Goal: Transaction & Acquisition: Purchase product/service

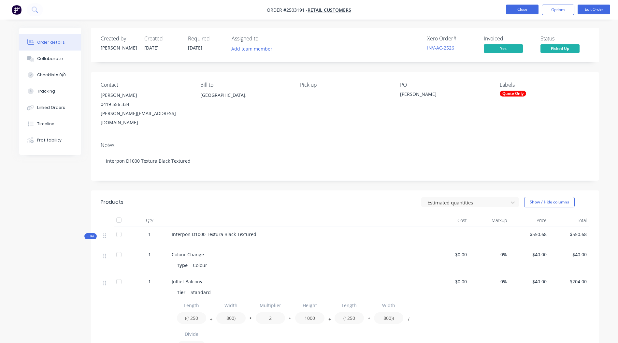
click at [508, 9] on button "Close" at bounding box center [522, 10] width 33 height 10
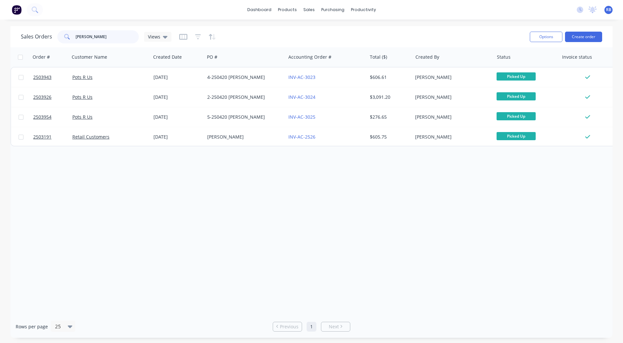
drag, startPoint x: 107, startPoint y: 34, endPoint x: 23, endPoint y: 34, distance: 83.7
click at [23, 34] on div "Sales Orders [PERSON_NAME] s Views" at bounding box center [96, 36] width 150 height 13
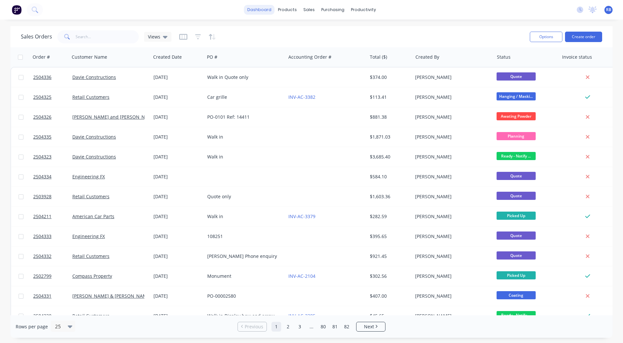
click at [260, 8] on link "dashboard" at bounding box center [259, 10] width 31 height 10
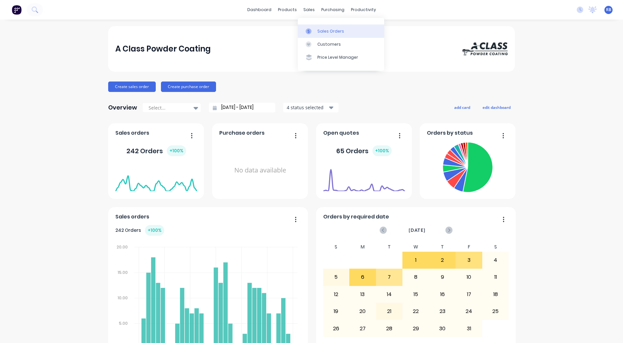
click at [316, 31] on link "Sales Orders" at bounding box center [341, 30] width 86 height 13
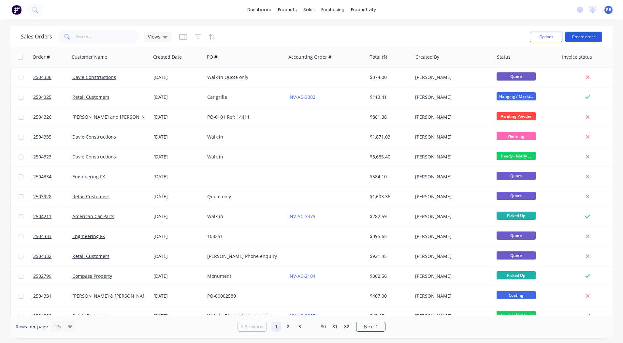
click at [580, 39] on button "Create order" at bounding box center [583, 37] width 37 height 10
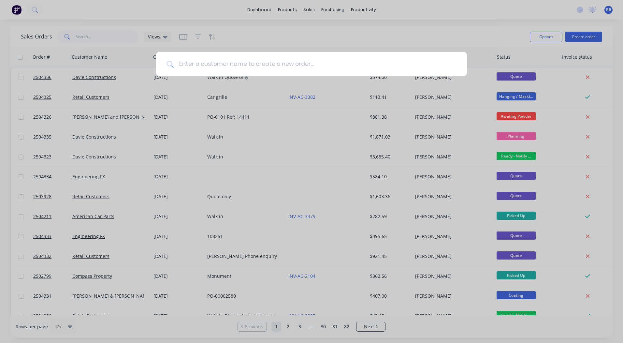
click at [240, 69] on input at bounding box center [315, 64] width 283 height 24
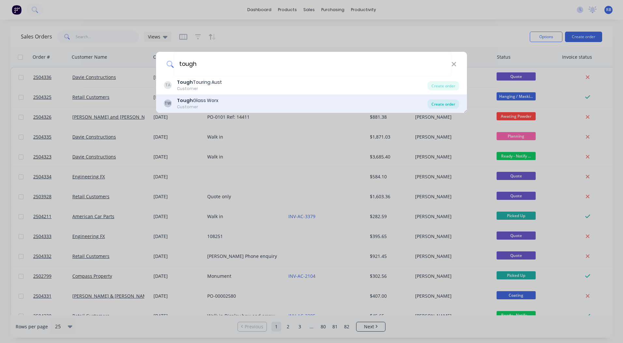
type input "tough"
click at [438, 105] on div "Create order" at bounding box center [443, 103] width 32 height 9
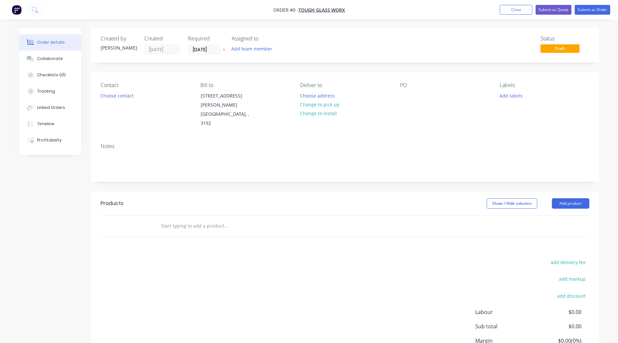
click at [113, 91] on div "Contact Choose contact" at bounding box center [145, 105] width 89 height 46
click at [118, 98] on button "Choose contact" at bounding box center [117, 95] width 40 height 9
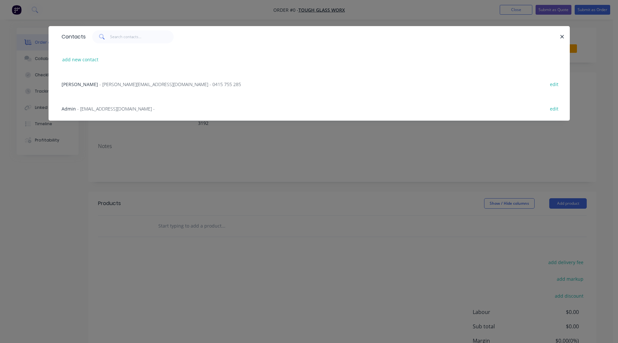
click at [139, 85] on span "- [PERSON_NAME][EMAIL_ADDRESS][DOMAIN_NAME] - 0415 755 285" at bounding box center [170, 84] width 142 height 6
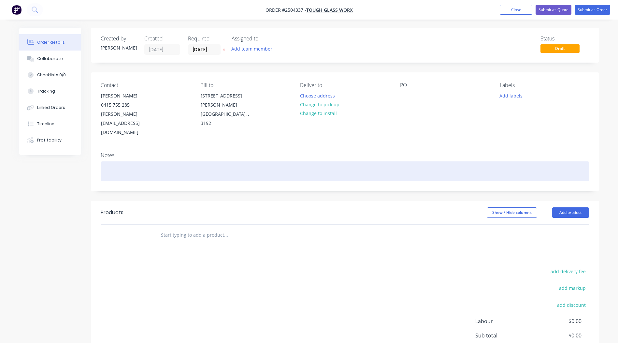
click at [122, 161] on div at bounding box center [345, 171] width 489 height 20
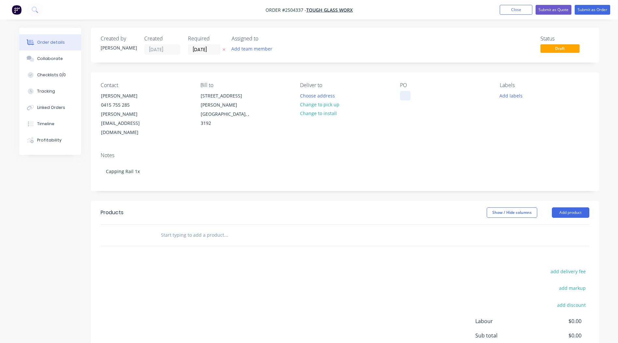
click at [405, 93] on div at bounding box center [405, 95] width 10 height 9
click at [507, 97] on button "Add labels" at bounding box center [511, 95] width 30 height 9
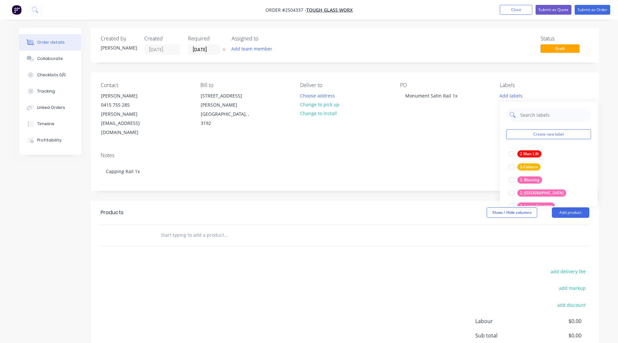
click at [532, 116] on input "text" at bounding box center [554, 114] width 68 height 13
click at [536, 153] on div "2. Blasting" at bounding box center [529, 153] width 25 height 7
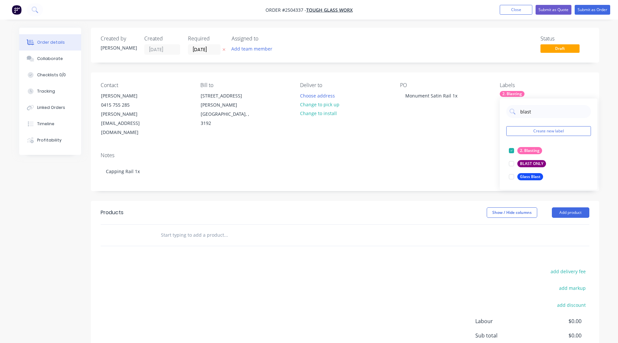
drag, startPoint x: 542, startPoint y: 113, endPoint x: 488, endPoint y: 116, distance: 54.1
click at [488, 116] on body "Order #2504337 - Tough Glass Worx Add product Close Submit as Quote Submit as O…" at bounding box center [309, 206] width 618 height 412
type input "b"
type input "top"
click at [523, 151] on div "Top Coat" at bounding box center [528, 150] width 22 height 7
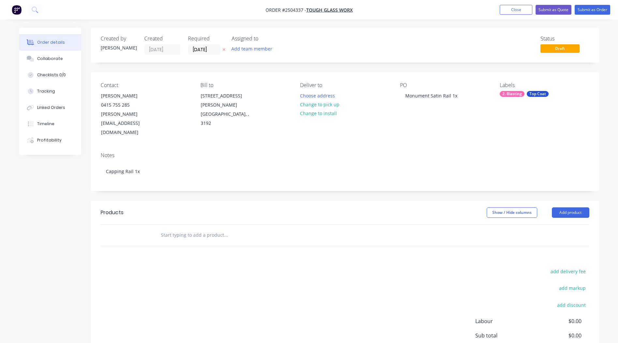
click at [440, 152] on div "Notes" at bounding box center [345, 155] width 489 height 6
click at [204, 228] on input "text" at bounding box center [226, 234] width 130 height 13
click at [565, 207] on button "Add product" at bounding box center [570, 212] width 37 height 10
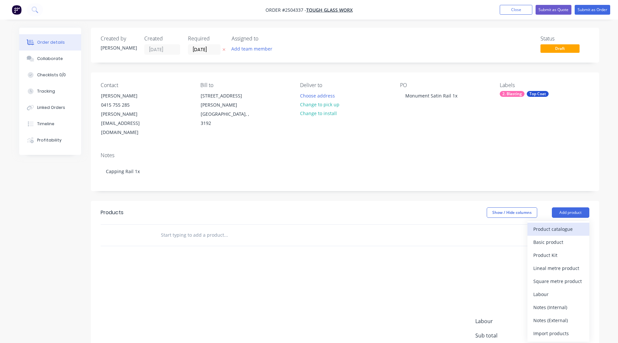
click at [563, 224] on div "Product catalogue" at bounding box center [558, 228] width 50 height 9
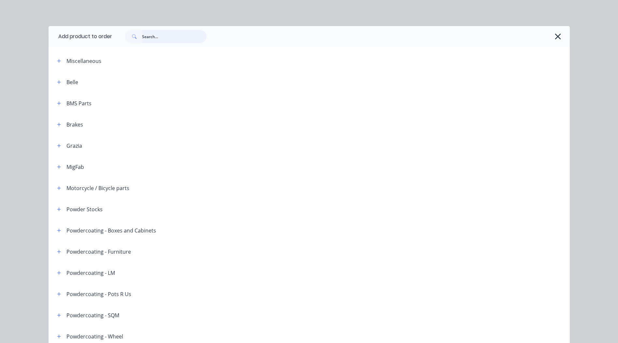
click at [190, 41] on input "text" at bounding box center [174, 36] width 64 height 13
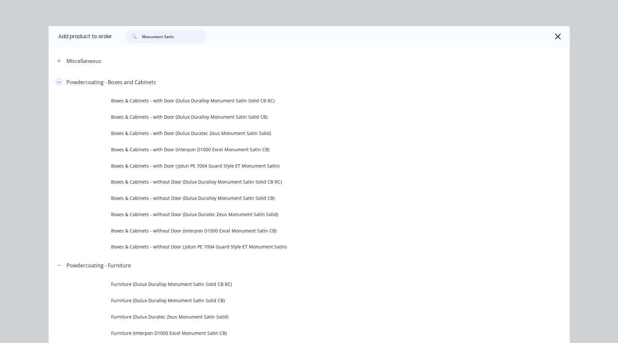
type input "Monument Satin"
click at [58, 81] on icon "button" at bounding box center [59, 82] width 4 height 5
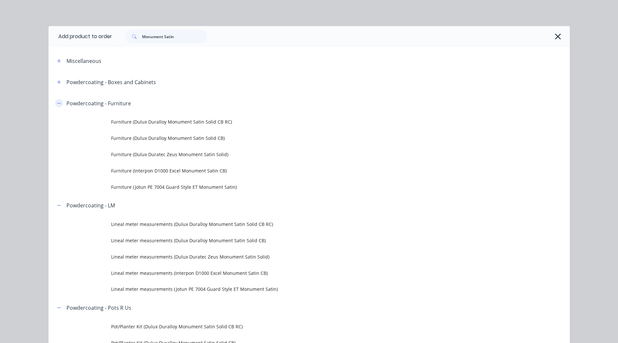
click at [57, 102] on icon "button" at bounding box center [59, 103] width 4 height 5
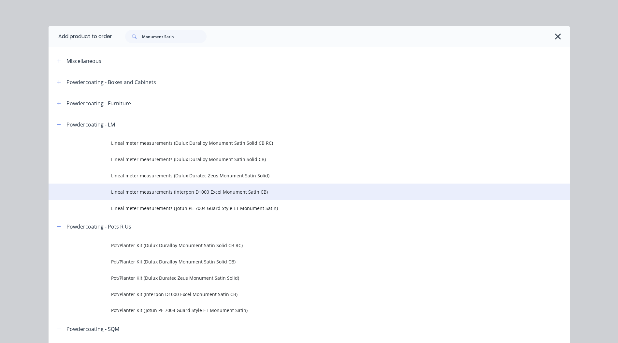
click at [263, 190] on span "Lineal meter measurements (Interpon D1000 Excel Monument Satin CB)" at bounding box center [294, 191] width 367 height 7
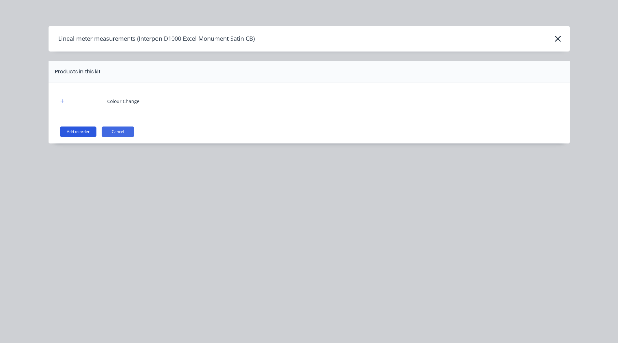
click at [81, 131] on button "Add to order" at bounding box center [78, 131] width 36 height 10
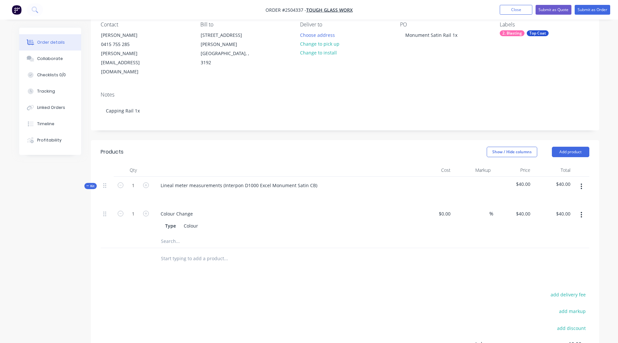
scroll to position [65, 0]
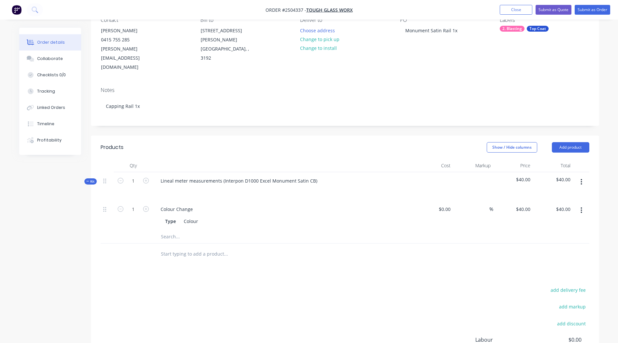
click at [579, 176] on button "button" at bounding box center [581, 182] width 15 height 12
click at [575, 194] on div "Add product to kit" at bounding box center [558, 198] width 50 height 9
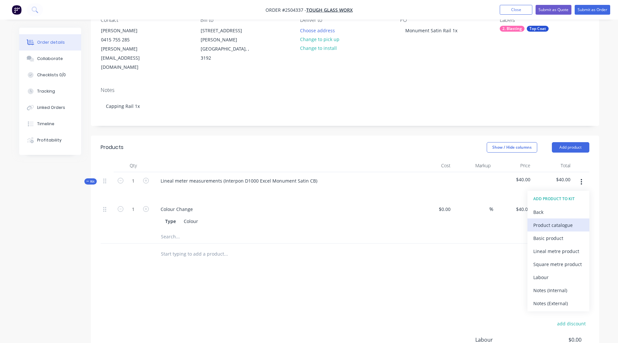
click at [567, 220] on div "Product catalogue" at bounding box center [558, 224] width 50 height 9
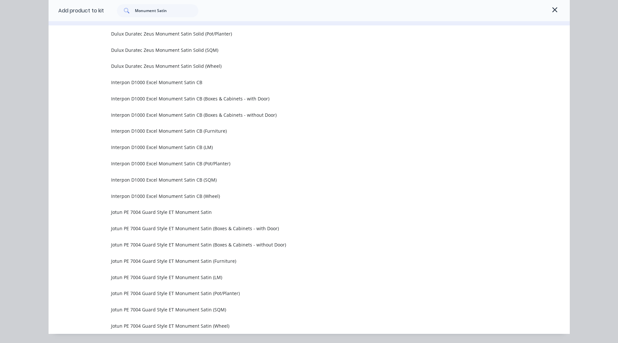
scroll to position [554, 0]
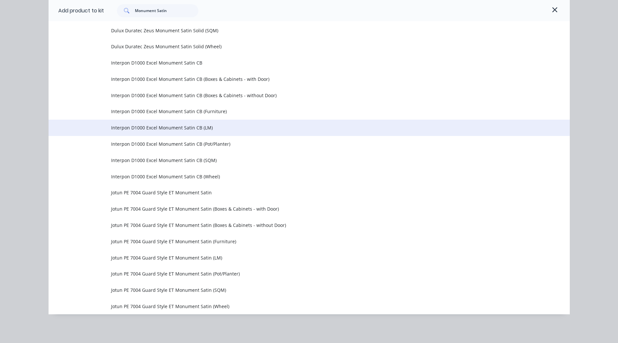
click at [227, 131] on span "Interpon D1000 Excel Monument Satin CB (LM)" at bounding box center [294, 127] width 367 height 7
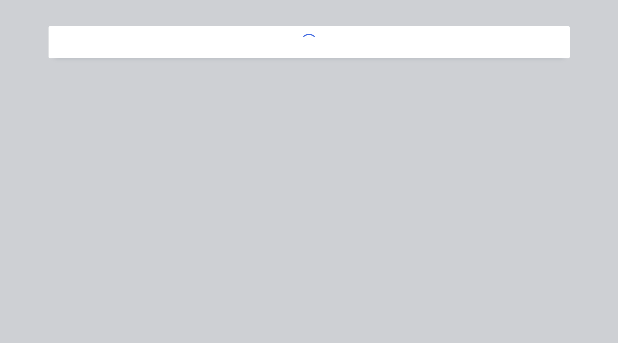
scroll to position [0, 0]
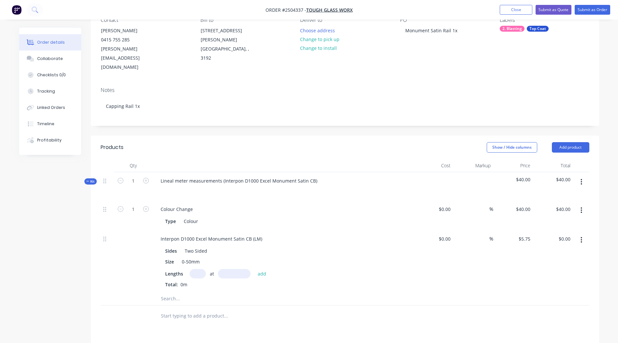
click at [203, 269] on input "text" at bounding box center [198, 273] width 16 height 9
type input "1"
click at [231, 269] on input "text" at bounding box center [234, 273] width 33 height 9
type input "5800mm"
click at [261, 269] on button "add" at bounding box center [261, 273] width 15 height 9
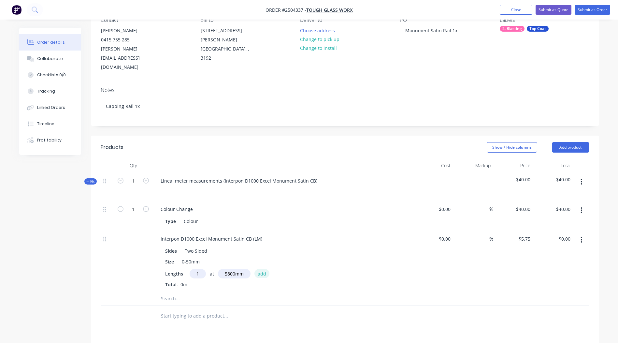
type input "$33.35"
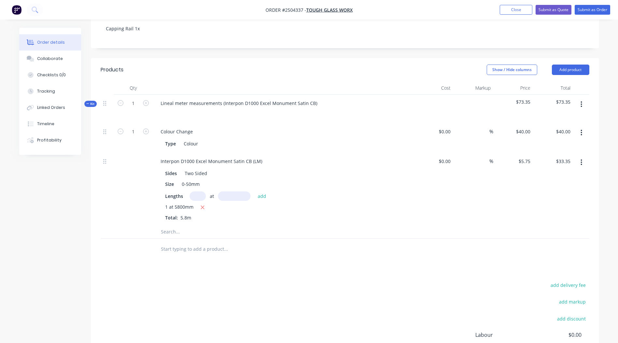
scroll to position [142, 0]
click at [584, 99] on button "button" at bounding box center [581, 105] width 15 height 12
click at [574, 117] on div "Add product to kit" at bounding box center [558, 121] width 50 height 9
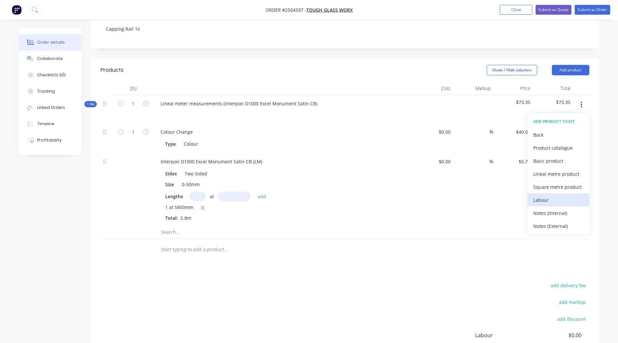
click at [553, 195] on div "Labour" at bounding box center [558, 199] width 50 height 9
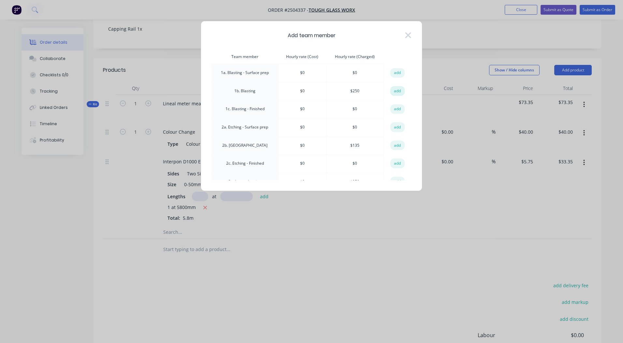
click at [393, 88] on button "add" at bounding box center [397, 91] width 14 height 10
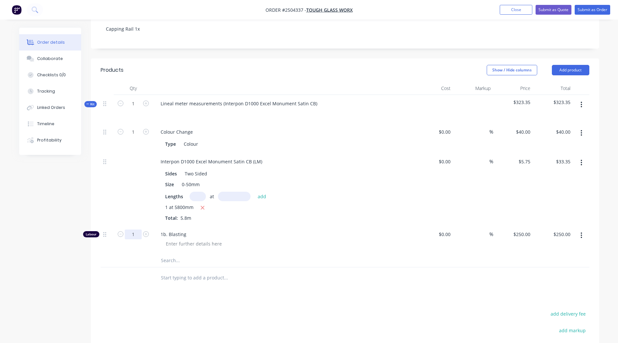
click at [135, 229] on input "1" at bounding box center [133, 234] width 17 height 10
type input "0.1667"
type input "$41.68"
click at [61, 60] on button "Collaborate" at bounding box center [50, 58] width 62 height 16
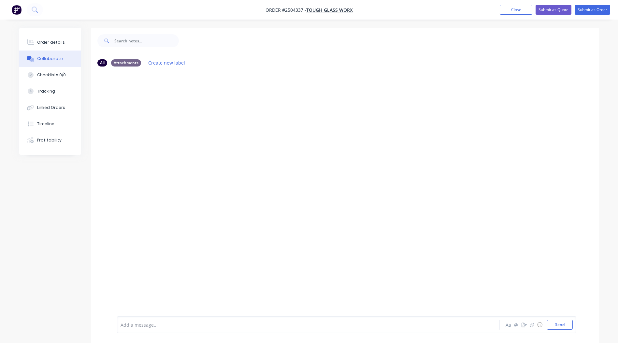
click at [184, 327] on div at bounding box center [290, 324] width 339 height 7
click at [555, 322] on button "Send" at bounding box center [560, 325] width 26 height 10
click at [514, 9] on button "Close" at bounding box center [516, 10] width 33 height 10
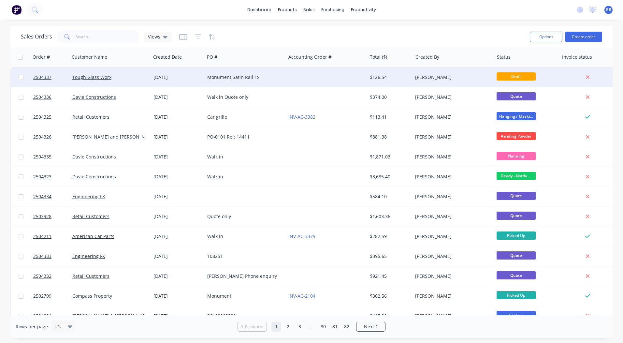
click at [257, 79] on div "Monument Satin Rail 1x" at bounding box center [243, 77] width 72 height 7
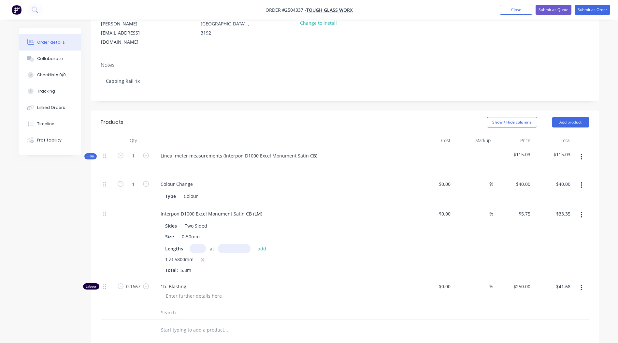
scroll to position [8, 0]
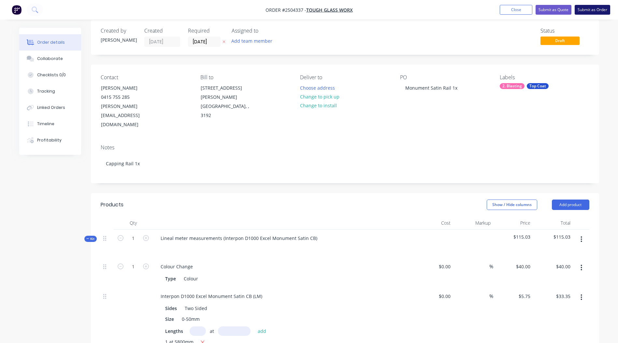
click at [598, 10] on button "Submit as Order" at bounding box center [593, 10] width 36 height 10
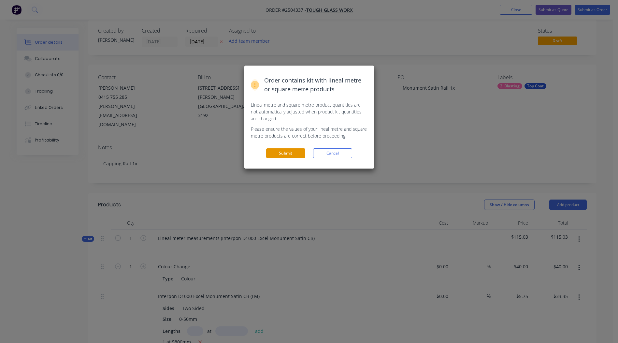
click at [293, 152] on button "Submit" at bounding box center [285, 153] width 39 height 10
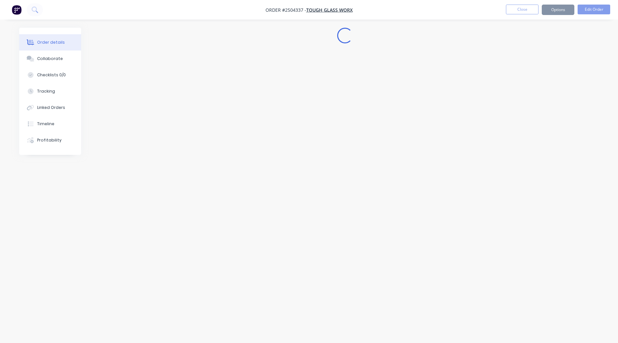
scroll to position [0, 0]
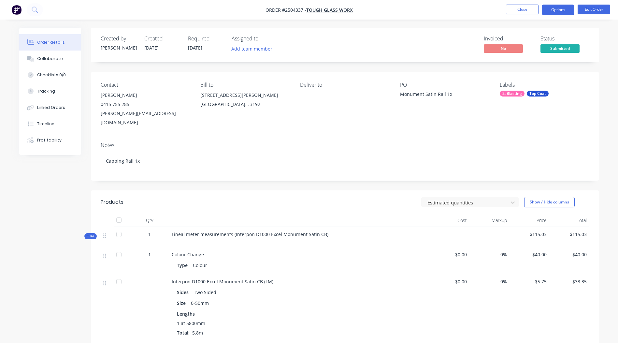
click at [557, 9] on button "Options" at bounding box center [558, 10] width 33 height 10
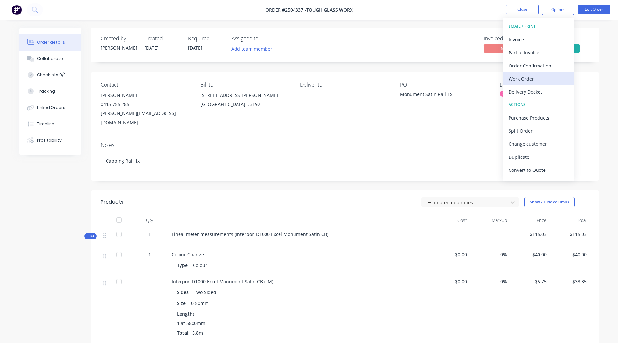
click at [534, 76] on div "Work Order" at bounding box center [538, 78] width 60 height 9
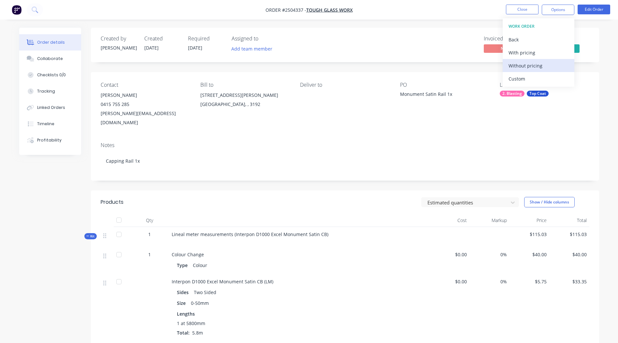
click at [534, 64] on div "Without pricing" at bounding box center [538, 65] width 60 height 9
click at [481, 14] on nav "Order #2504337 - Tough Glass Worx Close Options EMAIL / PRINT Invoice Partial I…" at bounding box center [309, 10] width 618 height 20
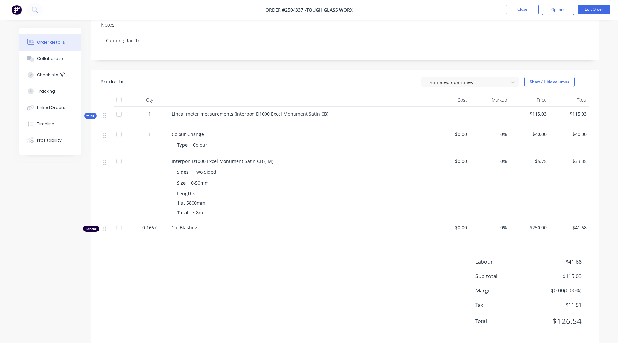
scroll to position [121, 0]
click at [526, 10] on button "Close" at bounding box center [522, 10] width 33 height 10
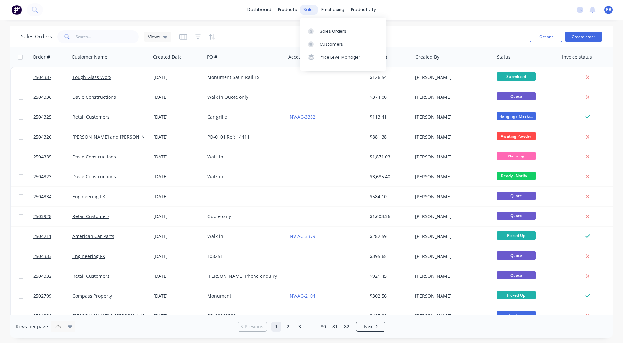
click at [309, 8] on div "sales" at bounding box center [309, 10] width 18 height 10
click at [327, 30] on div "Sales Orders" at bounding box center [333, 31] width 27 height 6
click at [253, 11] on link "dashboard" at bounding box center [259, 10] width 31 height 10
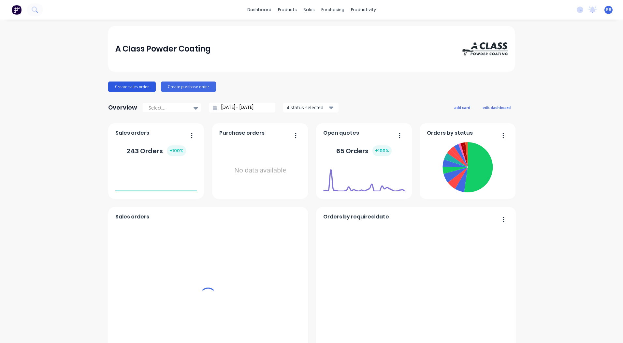
click at [115, 87] on button "Create sales order" at bounding box center [132, 86] width 48 height 10
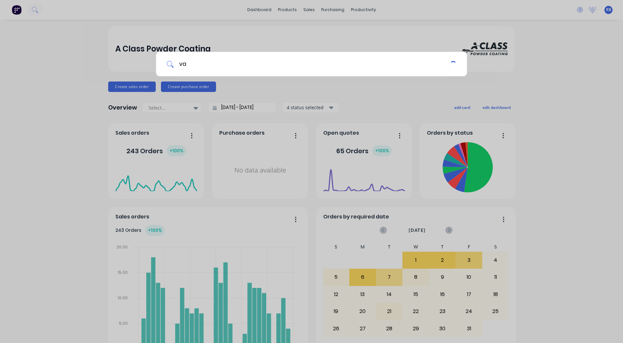
type input "v"
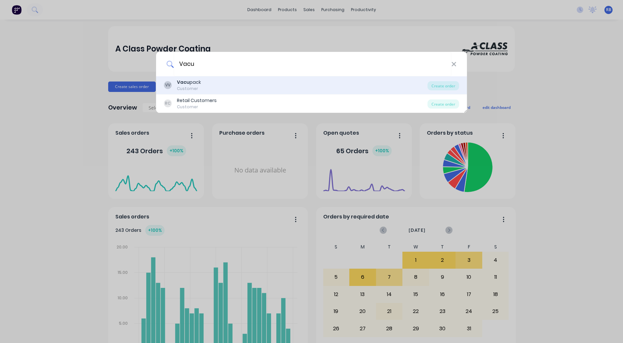
type input "Vacu"
click at [224, 79] on div "VV Vacu pack Customer" at bounding box center [296, 85] width 264 height 13
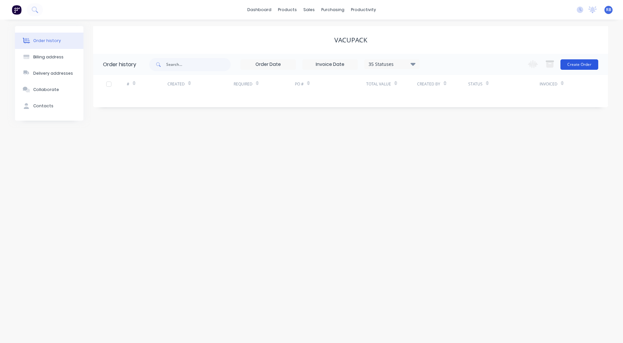
click at [571, 60] on button "Create Order" at bounding box center [579, 64] width 38 height 10
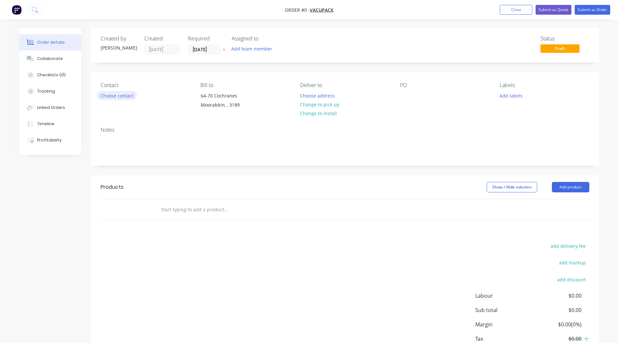
click at [132, 95] on button "Choose contact" at bounding box center [117, 95] width 40 height 9
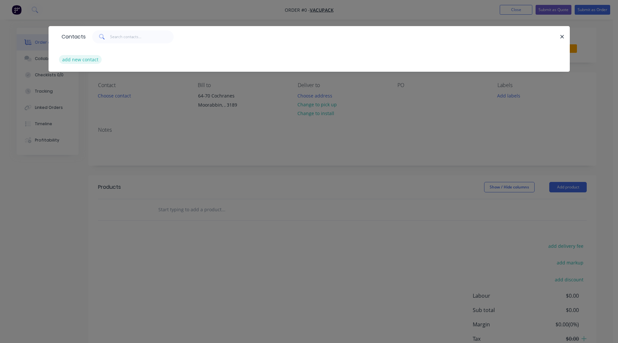
click at [85, 59] on button "add new contact" at bounding box center [80, 59] width 43 height 9
select select "AU"
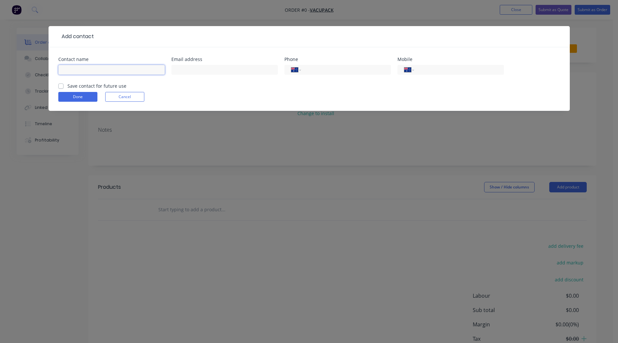
click at [107, 67] on input "text" at bounding box center [111, 70] width 107 height 10
type input "[PERSON_NAME]"
click at [432, 66] on input "tel" at bounding box center [458, 69] width 78 height 7
type input "0470 379 346"
click at [67, 85] on label "Save contact for future use" at bounding box center [96, 85] width 59 height 7
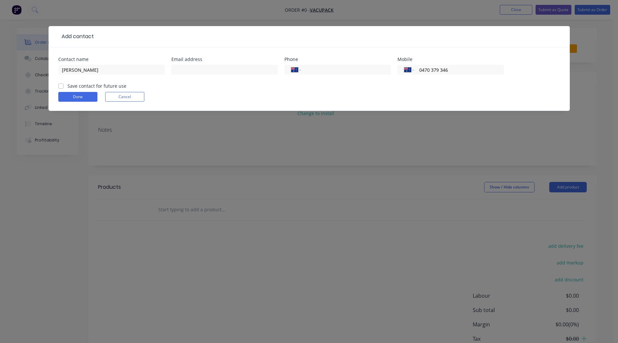
click at [63, 85] on input "Save contact for future use" at bounding box center [60, 85] width 5 height 6
checkbox input "true"
click at [200, 67] on input "text" at bounding box center [224, 70] width 107 height 10
type input "[EMAIL_ADDRESS][DOMAIN_NAME]"
click at [66, 93] on button "Done" at bounding box center [77, 97] width 39 height 10
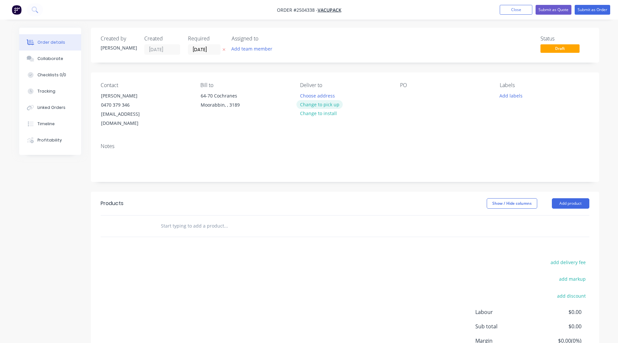
click at [320, 104] on button "Change to pick up" at bounding box center [319, 104] width 46 height 9
click at [410, 96] on div "PO" at bounding box center [444, 105] width 89 height 46
click at [405, 94] on div at bounding box center [405, 95] width 10 height 9
click at [572, 198] on button "Add product" at bounding box center [570, 203] width 37 height 10
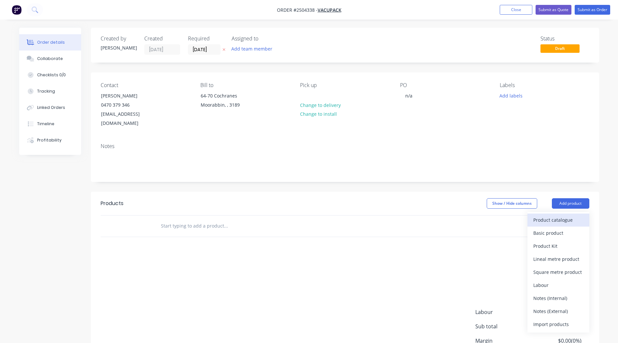
click at [561, 215] on div "Product catalogue" at bounding box center [558, 219] width 50 height 9
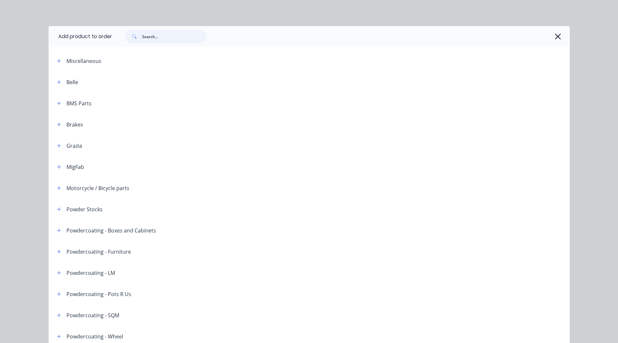
click at [160, 34] on input "text" at bounding box center [174, 36] width 64 height 13
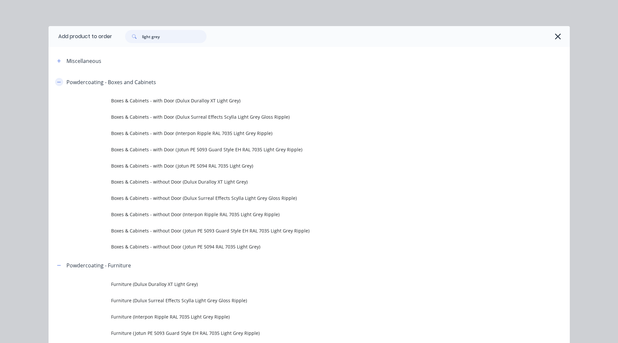
type input "light grey"
click at [59, 82] on button "button" at bounding box center [59, 82] width 8 height 8
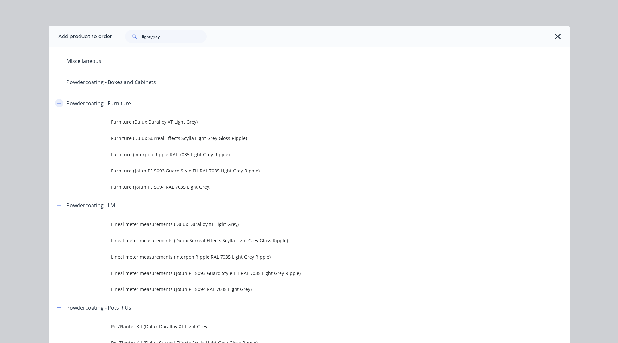
click at [58, 106] on button "button" at bounding box center [59, 103] width 8 height 8
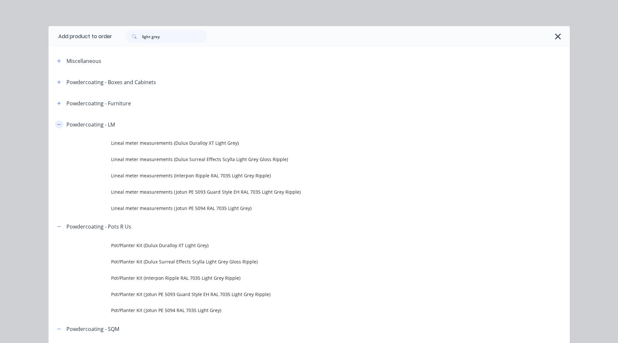
click at [57, 128] on button "button" at bounding box center [59, 124] width 8 height 8
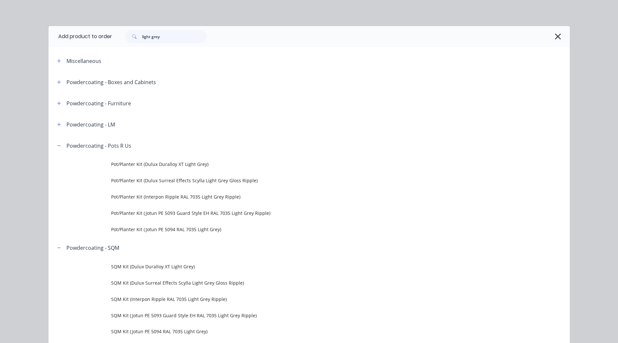
click at [57, 138] on header "Powdercoating - Pots R Us" at bounding box center [309, 145] width 521 height 21
click at [58, 148] on button "button" at bounding box center [59, 145] width 8 height 8
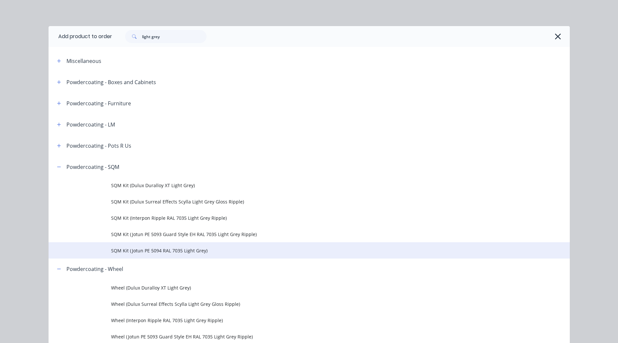
click at [181, 249] on span "SQM Kit (Jotun PE 5094 RAL 7035 Light Grey)" at bounding box center [294, 250] width 367 height 7
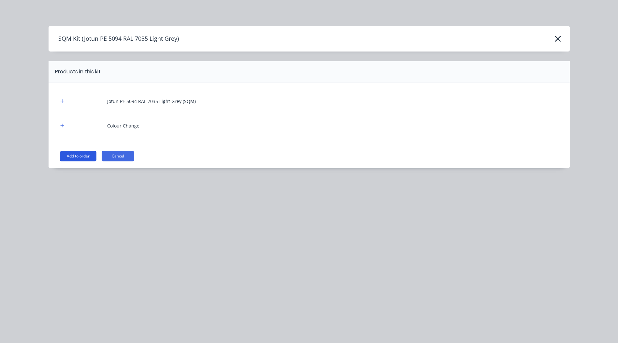
click at [73, 159] on button "Add to order" at bounding box center [78, 156] width 36 height 10
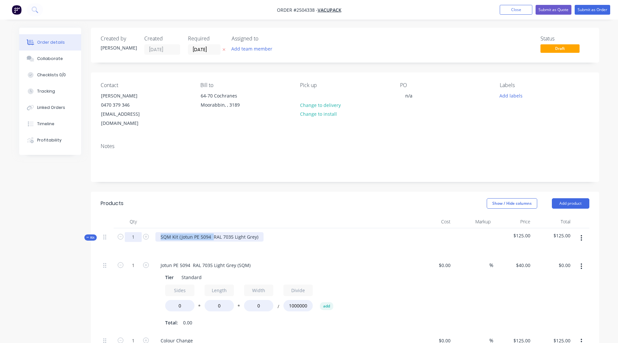
drag, startPoint x: 212, startPoint y: 226, endPoint x: 126, endPoint y: 229, distance: 85.7
click at [126, 229] on div "Kit 1 SQM Kit (Jotun PE 5094 RAL 7035 Light Grey) $125.00 $125.00" at bounding box center [345, 242] width 489 height 28
click at [245, 260] on div "Jotun PE 5094 RAL 7035 Light Grey (SQM)" at bounding box center [205, 264] width 100 height 9
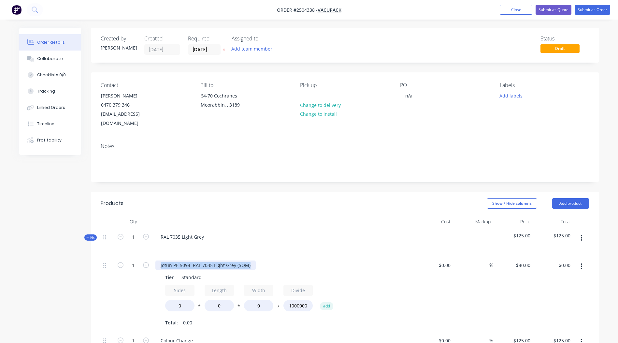
click at [245, 260] on div "Jotun PE 5094 RAL 7035 Light Grey (SQM)" at bounding box center [205, 264] width 100 height 9
drag, startPoint x: 245, startPoint y: 256, endPoint x: 185, endPoint y: 300, distance: 74.1
click at [185, 300] on input "0" at bounding box center [179, 305] width 29 height 11
click at [186, 300] on input "0" at bounding box center [179, 305] width 29 height 11
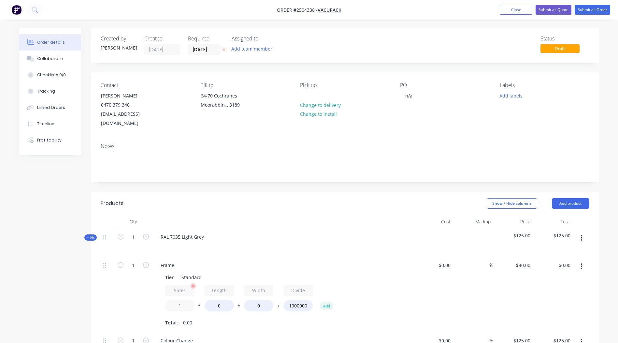
type input "1"
type input "8"
type input "2040"
click at [258, 300] on input "0" at bounding box center [258, 305] width 29 height 11
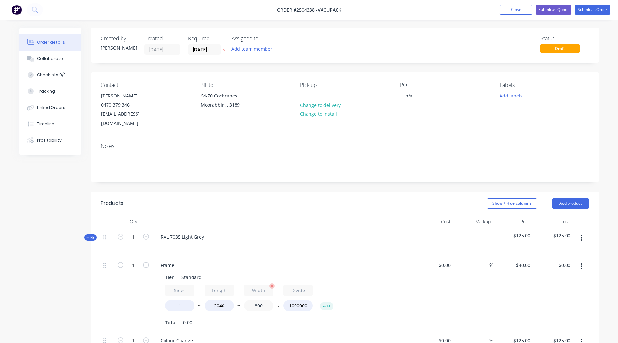
type input "800"
type input "$65.28"
click at [392, 260] on div "Frame" at bounding box center [282, 264] width 255 height 9
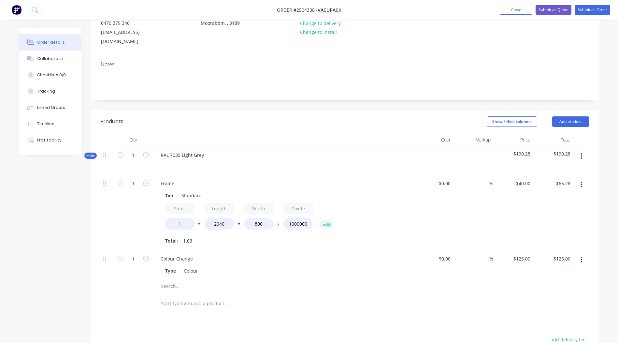
scroll to position [98, 0]
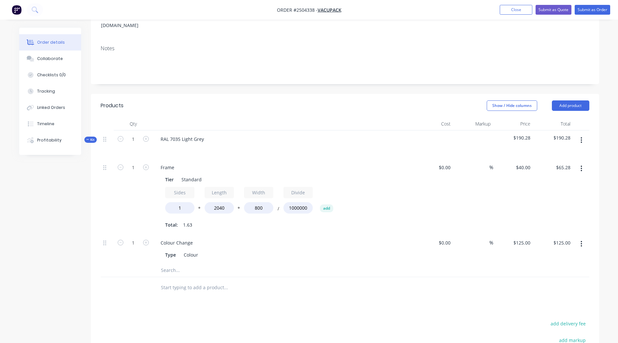
click at [582, 136] on icon "button" at bounding box center [581, 139] width 2 height 7
click at [571, 152] on div "Add product to kit" at bounding box center [558, 156] width 50 height 9
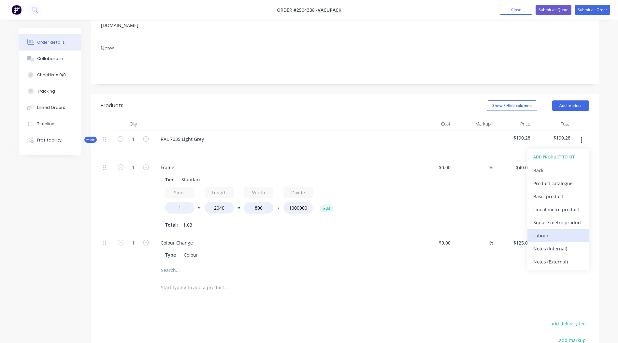
click at [562, 231] on div "Labour" at bounding box center [558, 235] width 50 height 9
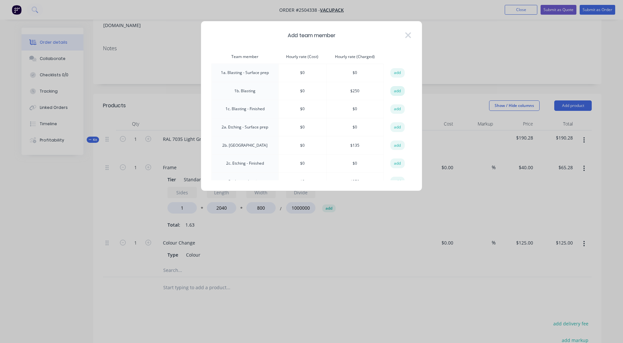
click at [398, 94] on button "add" at bounding box center [397, 91] width 14 height 10
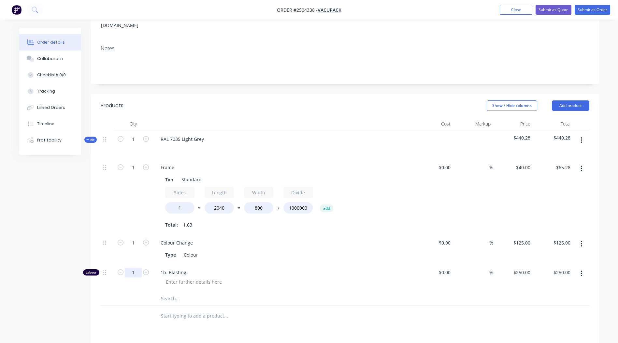
click at [130, 267] on input "1" at bounding box center [133, 272] width 17 height 10
type input "0.333"
type input "$83.25"
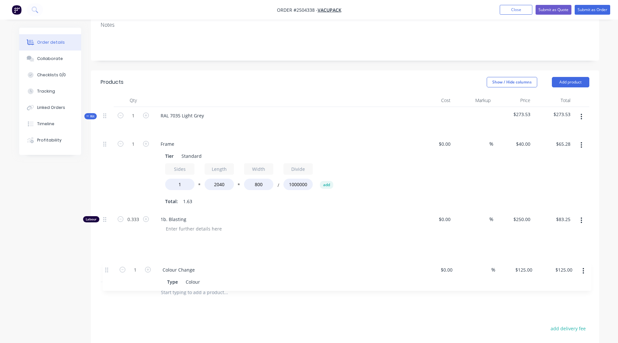
scroll to position [121, 0]
drag, startPoint x: 106, startPoint y: 237, endPoint x: 99, endPoint y: 237, distance: 7.2
click at [99, 237] on div "Qty Cost Markup Price Total Kit 1 RAL 7035 Light Grey $273.53 $273.53 1 Frame T…" at bounding box center [345, 197] width 508 height 209
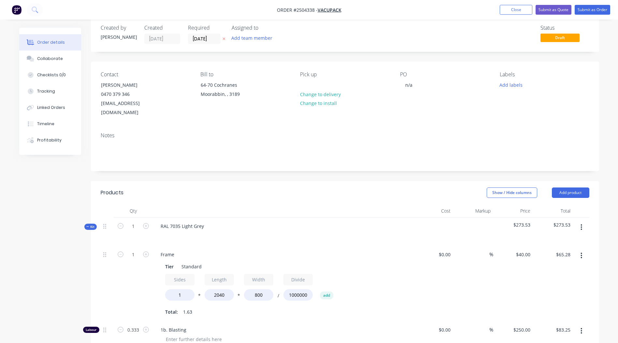
scroll to position [10, 0]
click at [593, 13] on button "Submit as Order" at bounding box center [593, 10] width 36 height 10
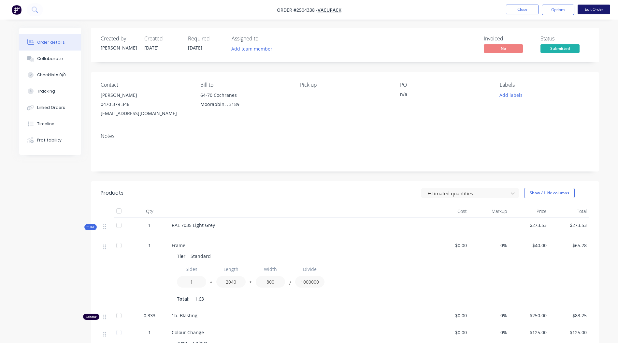
click at [594, 8] on button "Edit Order" at bounding box center [593, 10] width 33 height 10
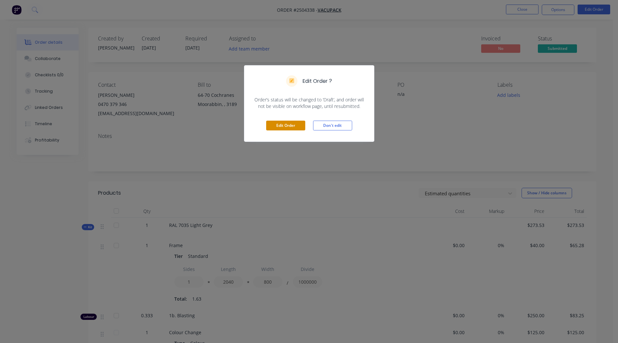
click at [295, 124] on button "Edit Order" at bounding box center [285, 126] width 39 height 10
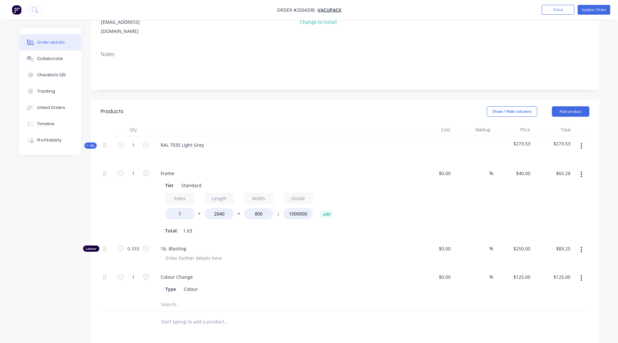
scroll to position [98, 0]
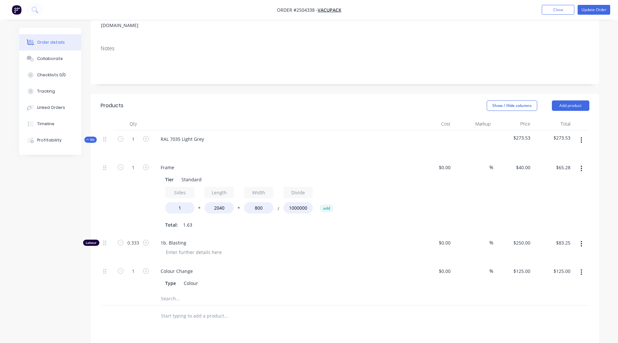
click at [579, 134] on button "button" at bounding box center [581, 140] width 15 height 12
click at [549, 192] on div "Delete" at bounding box center [558, 196] width 50 height 9
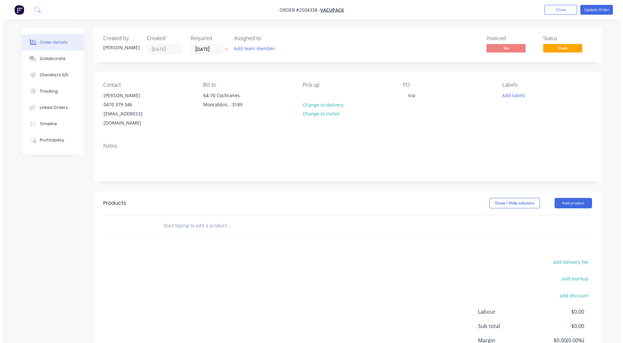
scroll to position [0, 0]
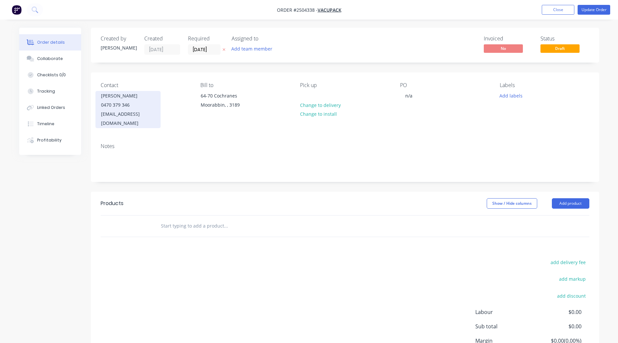
click at [126, 107] on div "0470 379 346" at bounding box center [128, 104] width 54 height 9
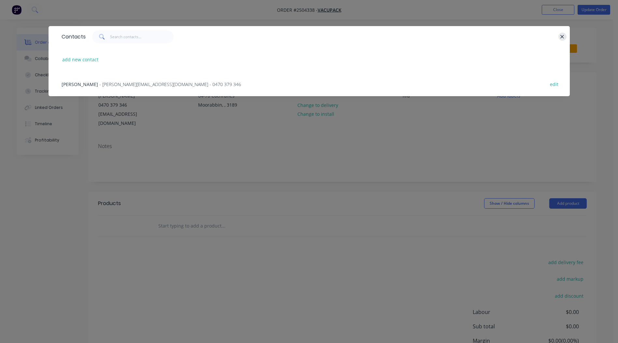
click at [561, 35] on icon "button" at bounding box center [562, 37] width 4 height 6
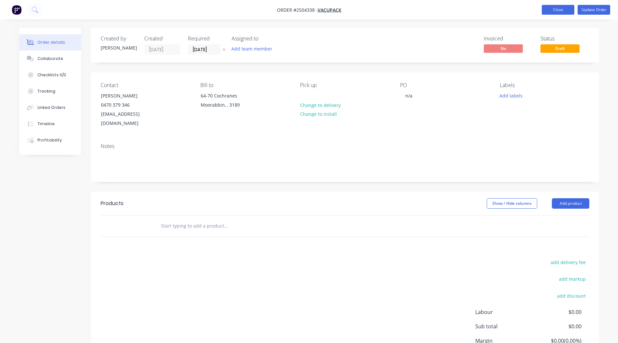
click at [554, 11] on button "Close" at bounding box center [558, 10] width 33 height 10
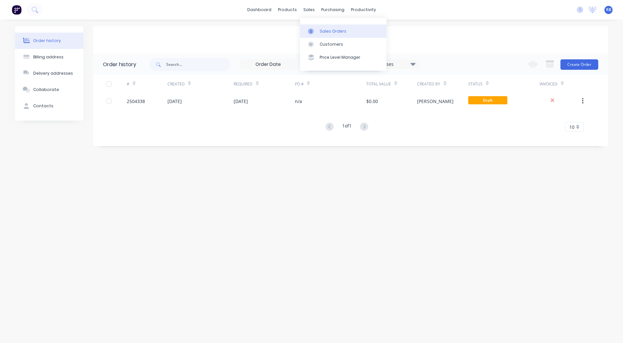
click at [323, 28] on div "Sales Orders" at bounding box center [333, 31] width 27 height 6
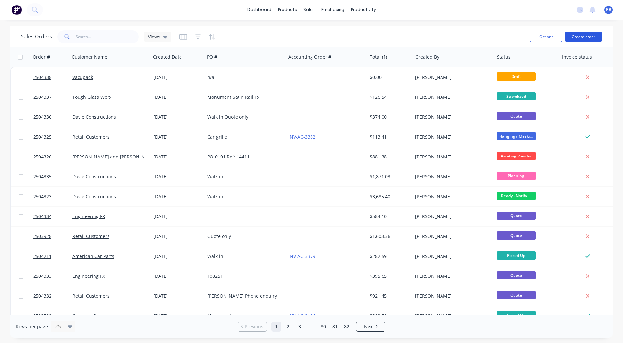
click at [587, 36] on button "Create order" at bounding box center [583, 37] width 37 height 10
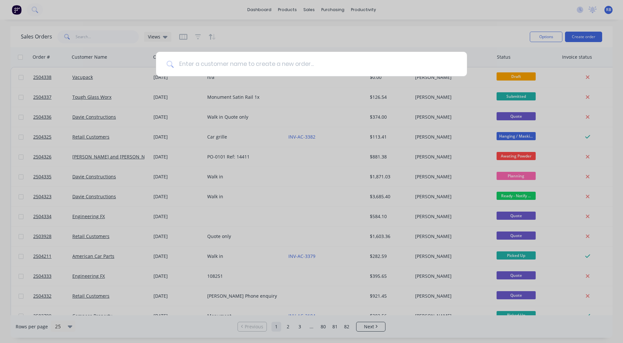
click at [211, 61] on input at bounding box center [315, 64] width 283 height 24
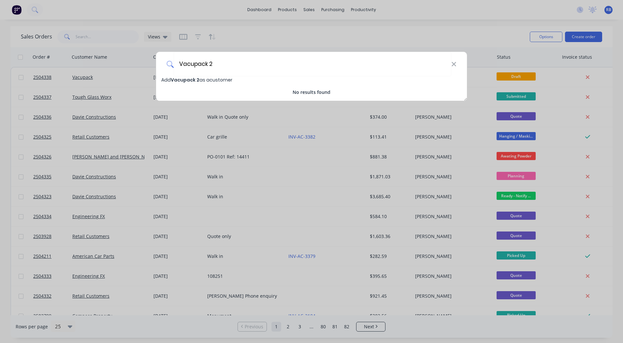
type input "Vacupack 2"
click at [208, 78] on span "Add Vacupack 2 as a customer" at bounding box center [196, 80] width 71 height 7
select select "AU"
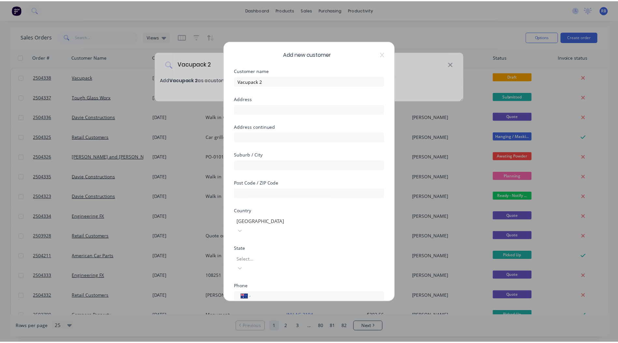
scroll to position [57, 0]
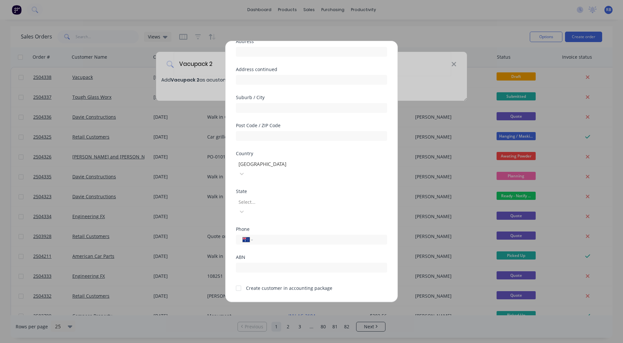
click at [336, 302] on button "Cancel" at bounding box center [332, 307] width 36 height 10
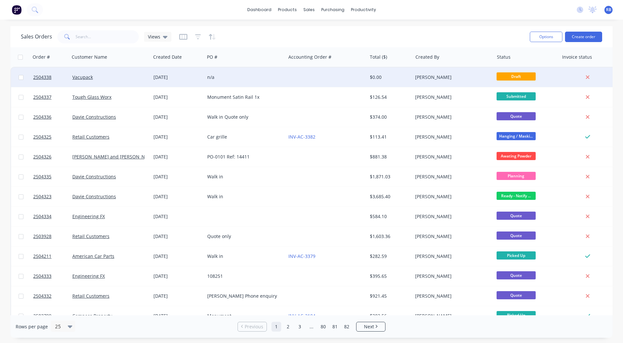
click at [232, 82] on div "n/a" at bounding box center [245, 77] width 81 height 20
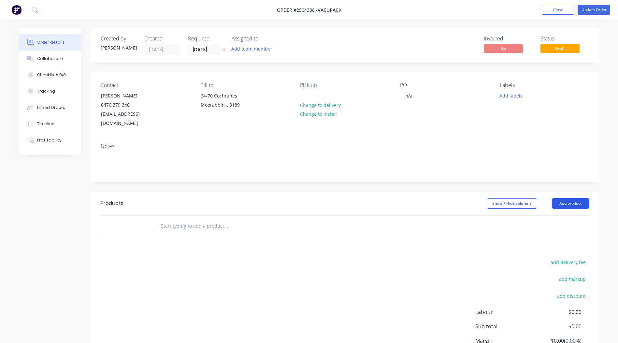
click at [575, 198] on button "Add product" at bounding box center [570, 203] width 37 height 10
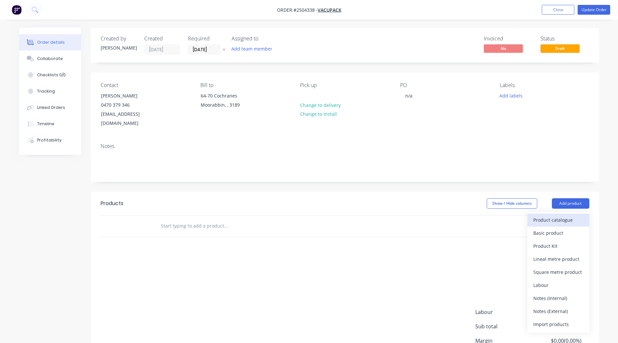
click at [554, 215] on div "Product catalogue" at bounding box center [558, 219] width 50 height 9
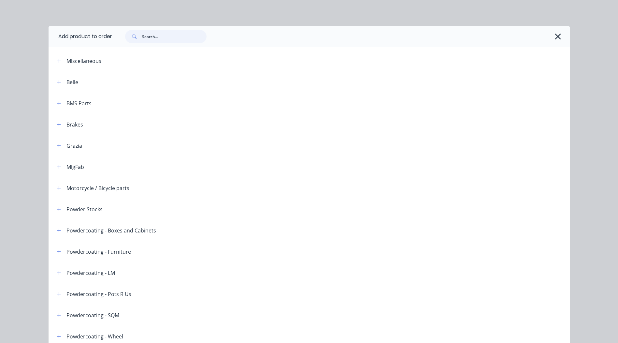
click at [150, 36] on input "text" at bounding box center [174, 36] width 64 height 13
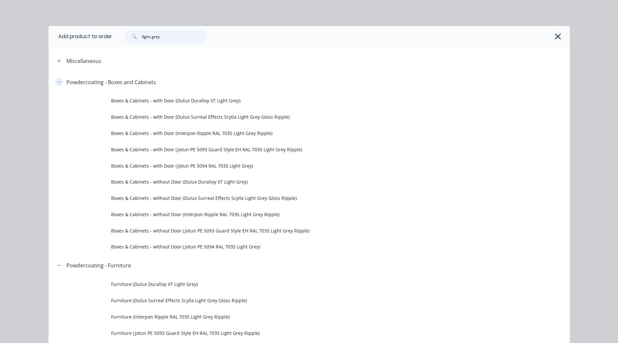
type input "light grey"
click at [57, 81] on icon "button" at bounding box center [59, 82] width 4 height 5
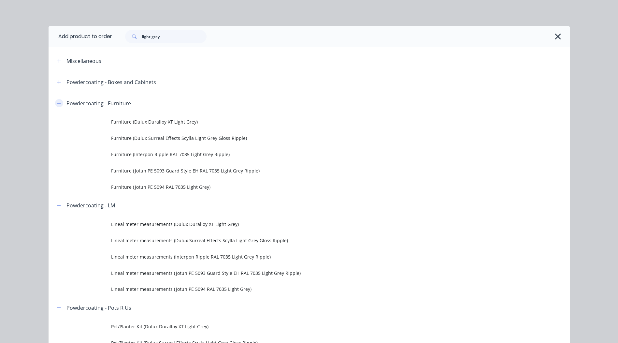
click at [57, 101] on icon "button" at bounding box center [59, 103] width 4 height 5
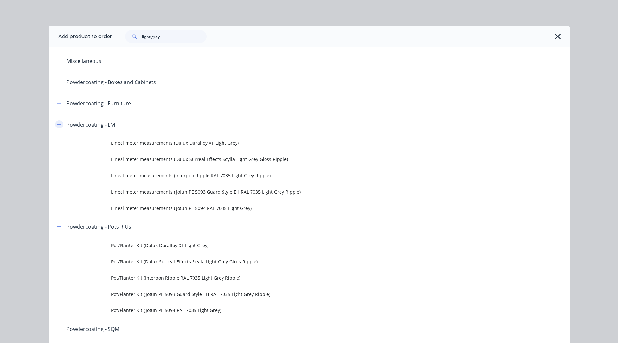
click at [60, 124] on button "button" at bounding box center [59, 124] width 8 height 8
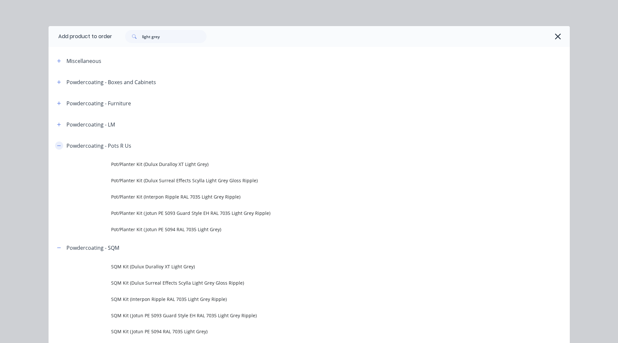
click at [59, 146] on button "button" at bounding box center [59, 145] width 8 height 8
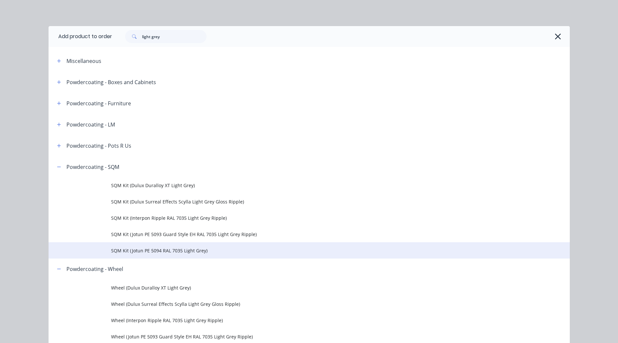
click at [186, 254] on td "SQM Kit (Jotun PE 5094 RAL 7035 Light Grey)" at bounding box center [340, 250] width 459 height 16
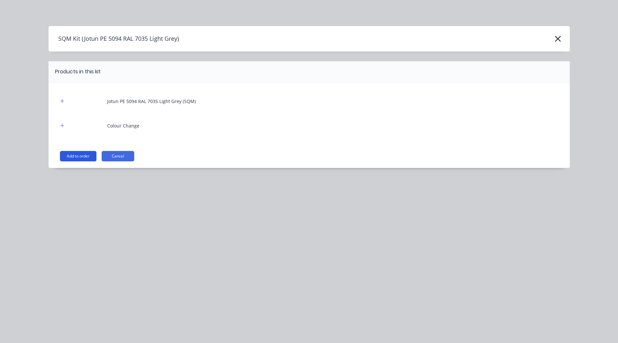
click at [87, 157] on button "Add to order" at bounding box center [78, 156] width 36 height 10
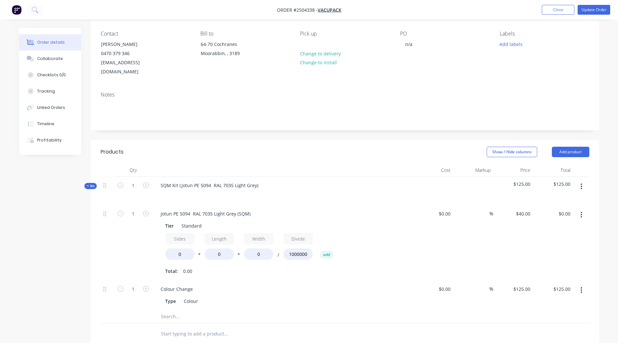
scroll to position [33, 0]
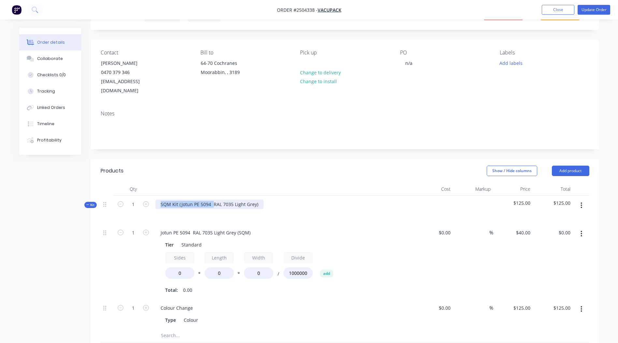
drag, startPoint x: 212, startPoint y: 194, endPoint x: 74, endPoint y: 200, distance: 137.9
click at [74, 200] on div "Created by [PERSON_NAME] Created [DATE] Required [DATE] Assigned to Add team me…" at bounding box center [309, 262] width 580 height 534
click at [182, 228] on div "Jotun PE 5094 RAL 7035 Light Grey (SQM)" at bounding box center [205, 232] width 100 height 9
click at [186, 228] on div "Jotun PE 5094 RAL 7035 Light Grey (SQM)" at bounding box center [205, 232] width 100 height 9
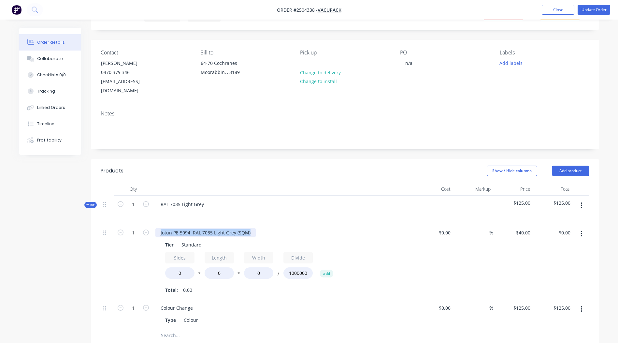
click at [186, 228] on div "Jotun PE 5094 RAL 7035 Light Grey (SQM)" at bounding box center [205, 232] width 100 height 9
click at [178, 267] on input "0" at bounding box center [179, 272] width 29 height 11
type input "1"
type input "2040"
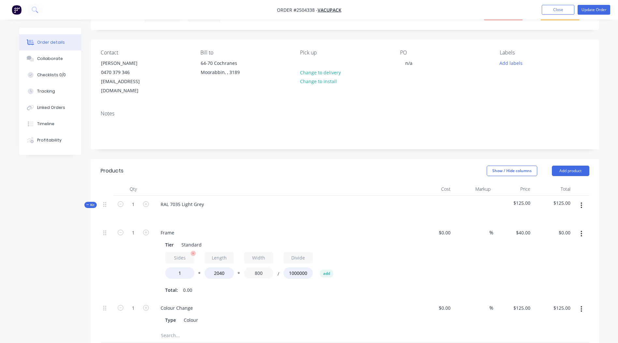
type input "800"
type input "$65.28"
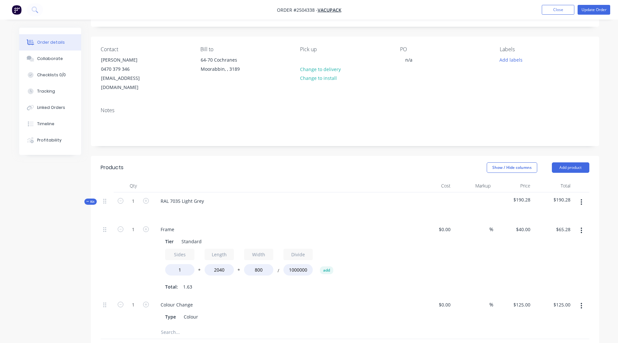
scroll to position [0, 0]
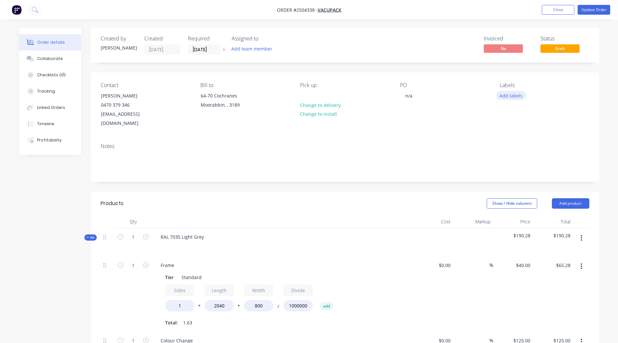
click at [507, 95] on button "Add labels" at bounding box center [511, 95] width 30 height 9
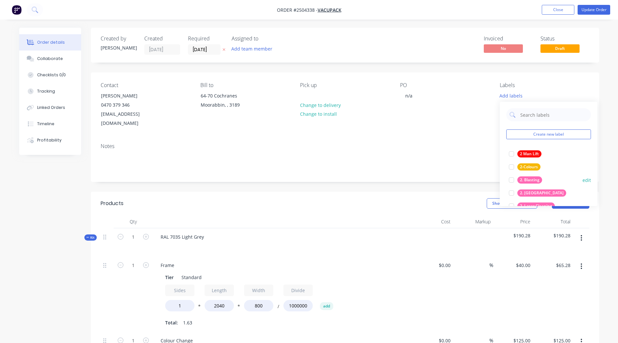
click at [537, 177] on div "2. Blasting" at bounding box center [529, 179] width 25 height 7
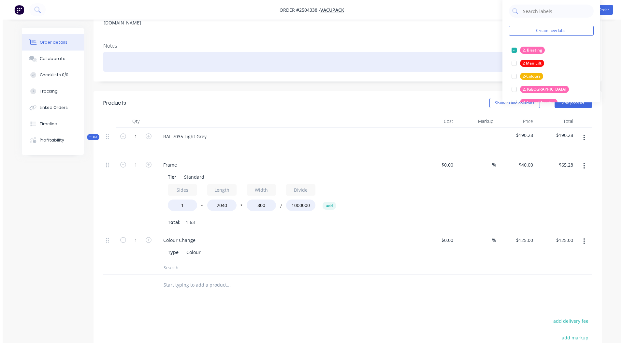
scroll to position [130, 0]
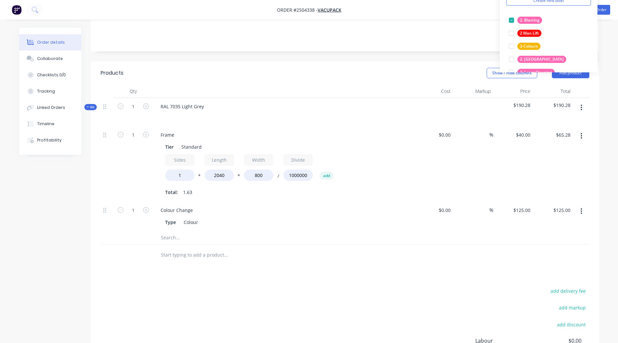
click at [582, 104] on icon "button" at bounding box center [581, 107] width 2 height 7
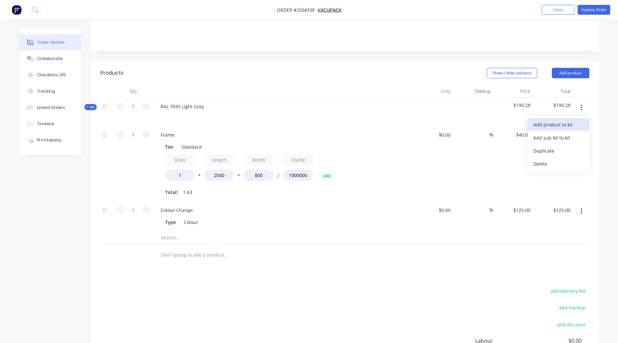
click at [571, 120] on div "Add product to kit" at bounding box center [558, 124] width 50 height 9
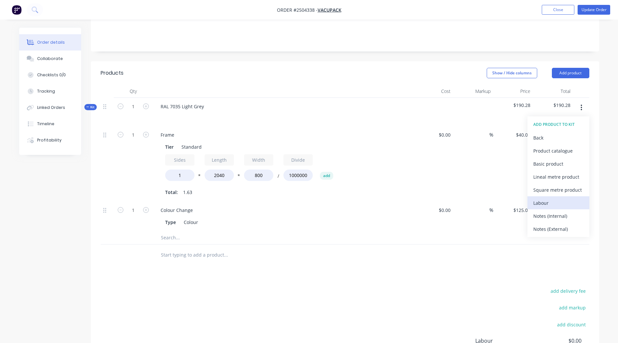
click at [566, 198] on div "Labour" at bounding box center [558, 202] width 50 height 9
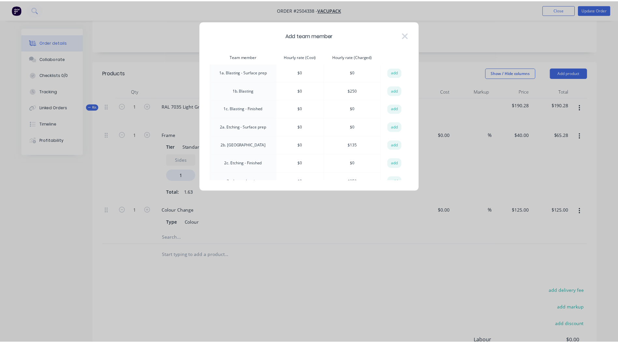
scroll to position [0, 0]
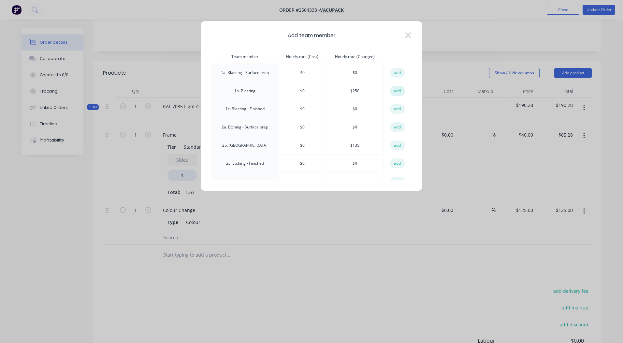
click at [394, 89] on button "add" at bounding box center [397, 91] width 14 height 10
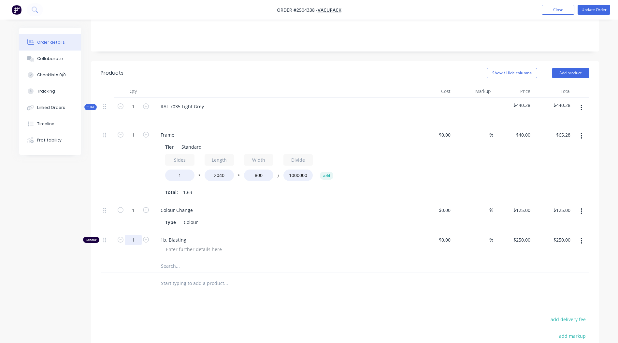
click at [137, 235] on input "1" at bounding box center [133, 240] width 17 height 10
type input "0.333"
type input "$83.25"
drag, startPoint x: 105, startPoint y: 201, endPoint x: 108, endPoint y: 238, distance: 36.9
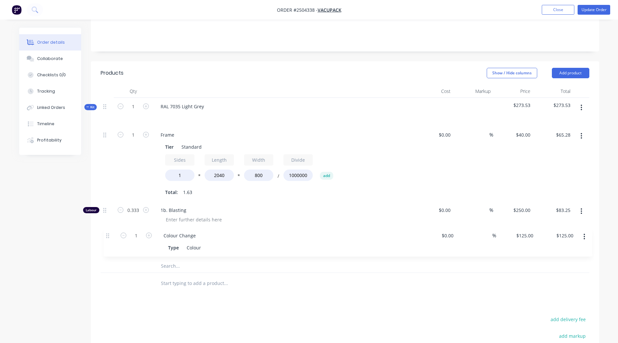
click at [108, 238] on div "1 Frame Tier Standard Sides 1 * Length 2040 * Width 800 / Divide 1000000 add To…" at bounding box center [345, 192] width 489 height 133
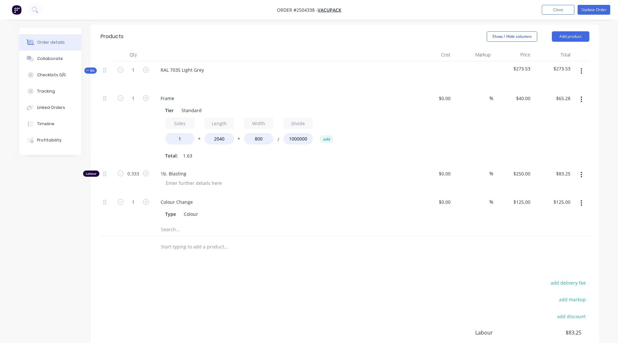
scroll to position [65, 0]
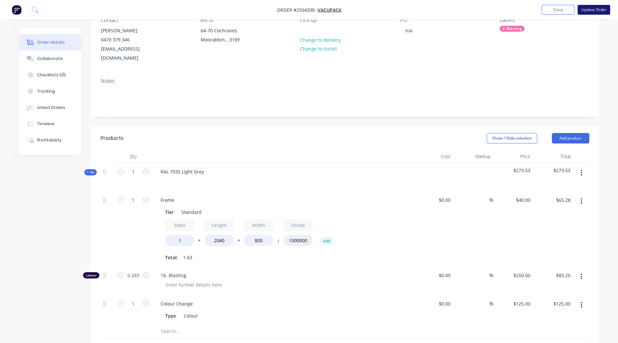
click at [598, 13] on button "Update Order" at bounding box center [593, 10] width 33 height 10
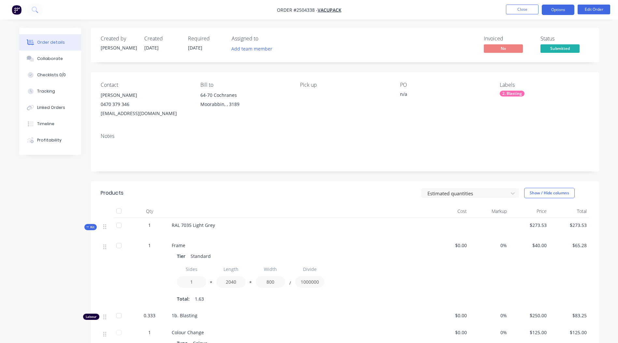
click at [561, 10] on button "Options" at bounding box center [558, 10] width 33 height 10
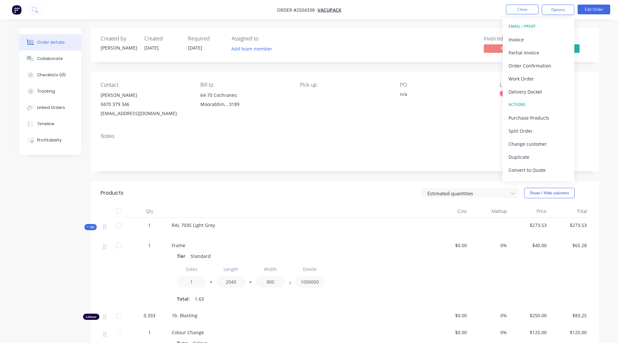
click at [299, 178] on div "Created by [PERSON_NAME] Created [DATE] Required [DATE] Assigned to Add team me…" at bounding box center [345, 243] width 508 height 430
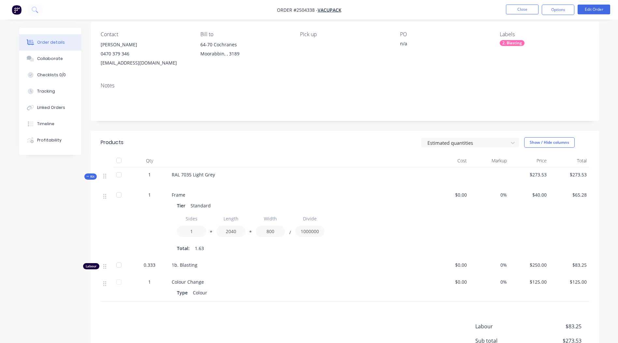
scroll to position [65, 0]
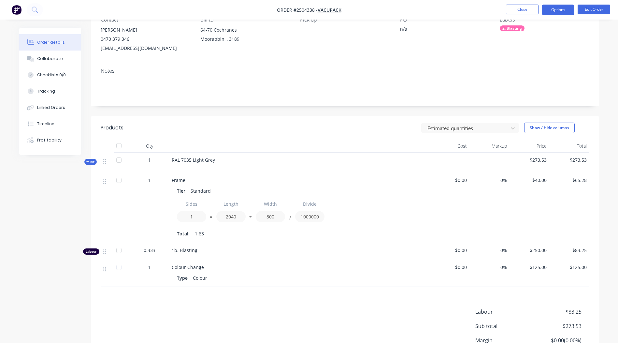
click at [562, 12] on button "Options" at bounding box center [558, 10] width 33 height 10
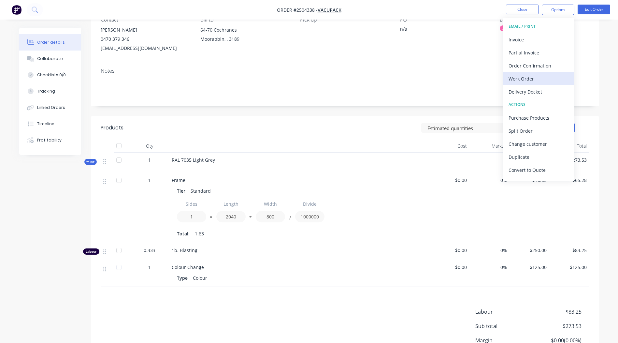
click at [535, 82] on div "Work Order" at bounding box center [538, 78] width 60 height 9
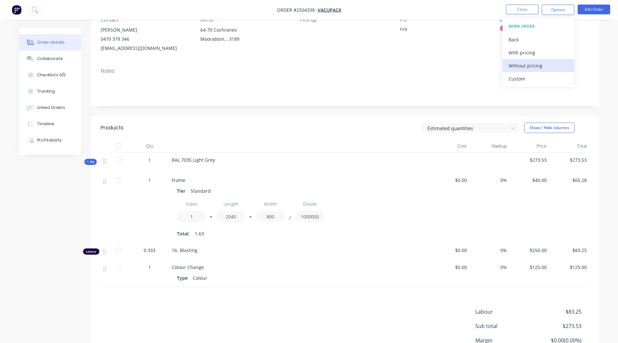
click at [533, 65] on div "Without pricing" at bounding box center [538, 65] width 60 height 9
click at [256, 112] on div "Created by [PERSON_NAME] Created [DATE] Required [DATE] Assigned to Add team me…" at bounding box center [345, 178] width 508 height 430
click at [517, 9] on button "Close" at bounding box center [522, 10] width 33 height 10
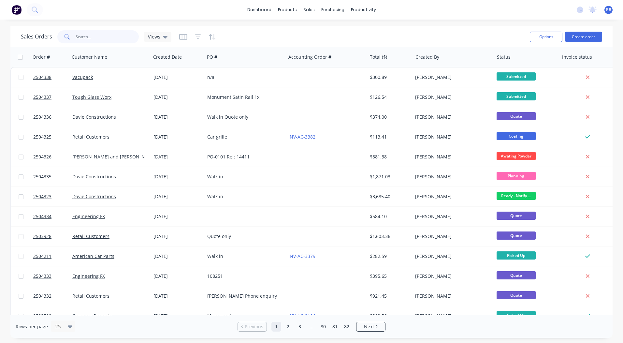
click at [79, 34] on input "text" at bounding box center [108, 36] width 64 height 13
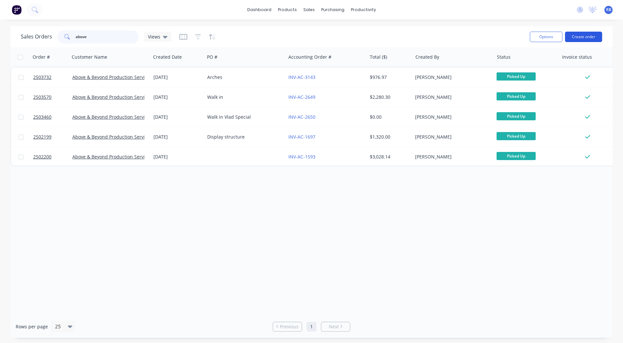
type input "above"
click at [588, 37] on button "Create order" at bounding box center [583, 37] width 37 height 10
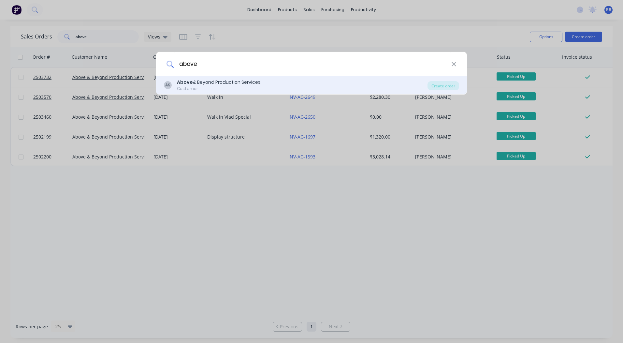
type input "above"
click at [219, 92] on div "AS Above & Beyond Production Services Customer Create order" at bounding box center [311, 85] width 311 height 18
click at [221, 86] on div "Customer" at bounding box center [219, 89] width 84 height 6
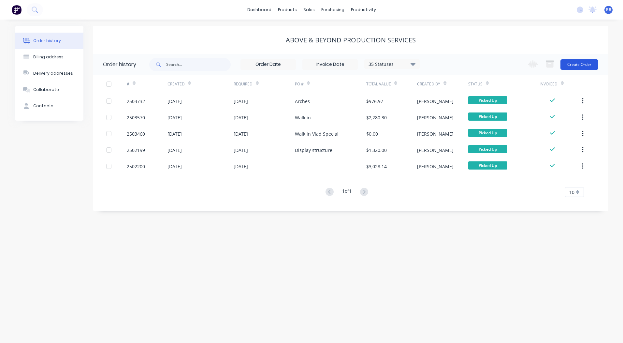
click at [584, 62] on button "Create Order" at bounding box center [579, 64] width 38 height 10
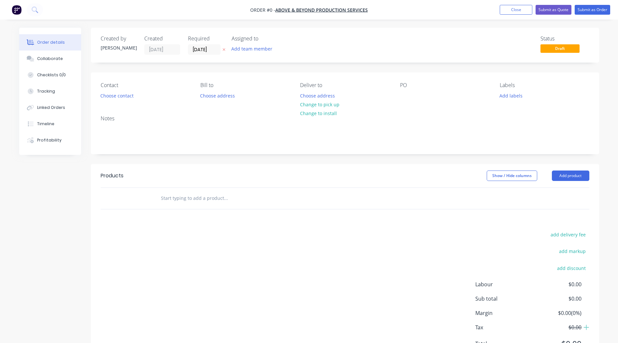
click at [107, 100] on div "Contact Choose contact" at bounding box center [145, 91] width 89 height 18
click at [109, 94] on button "Choose contact" at bounding box center [117, 95] width 40 height 9
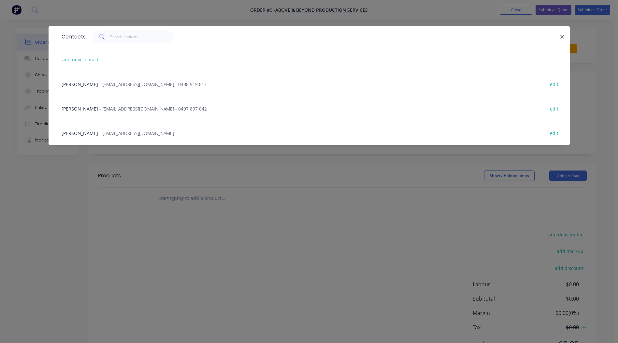
click at [89, 83] on span "[PERSON_NAME]" at bounding box center [80, 84] width 36 height 6
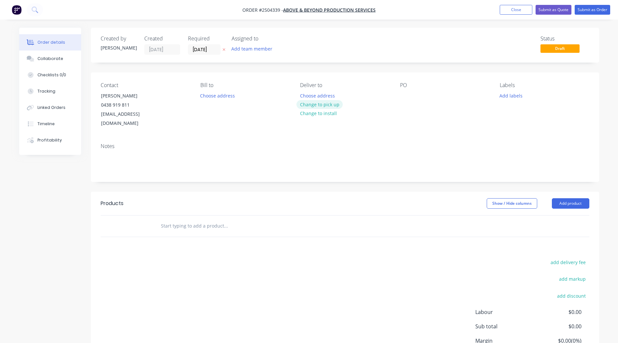
click at [329, 104] on button "Change to pick up" at bounding box center [319, 104] width 46 height 9
click at [402, 94] on div at bounding box center [405, 95] width 10 height 9
click at [570, 181] on div "Created by [PERSON_NAME] Created [DATE] Required [DATE] Assigned to Add team me…" at bounding box center [345, 210] width 508 height 365
click at [572, 198] on button "Add product" at bounding box center [570, 203] width 37 height 10
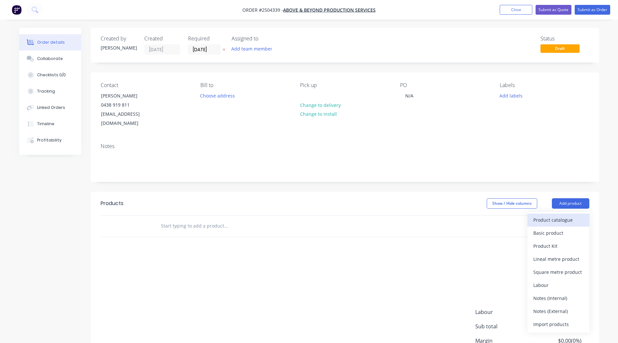
click at [563, 215] on div "Product catalogue" at bounding box center [558, 219] width 50 height 9
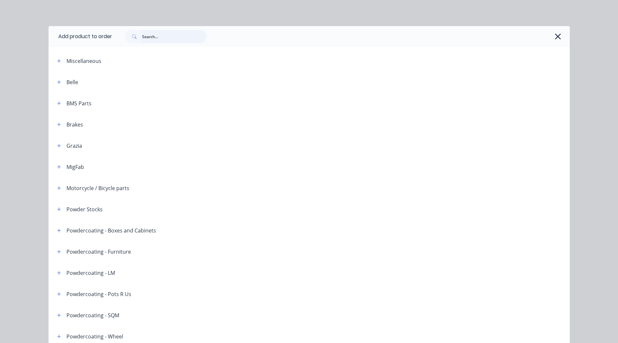
click at [162, 38] on input "text" at bounding box center [174, 36] width 64 height 13
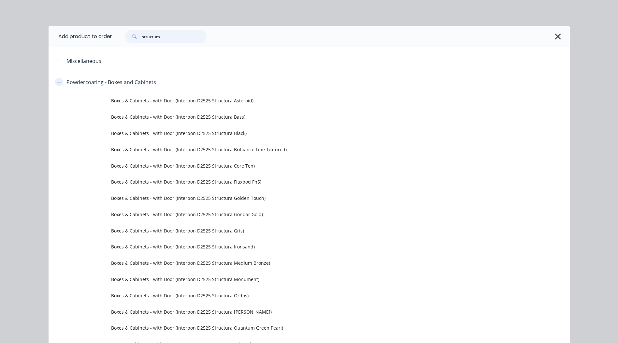
type input "structura"
click at [57, 82] on icon "button" at bounding box center [59, 82] width 4 height 0
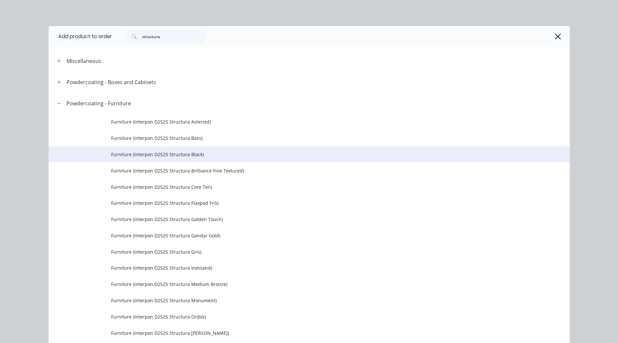
click at [180, 156] on span "Furniture (Interpon D2525 Structura Black)" at bounding box center [294, 154] width 367 height 7
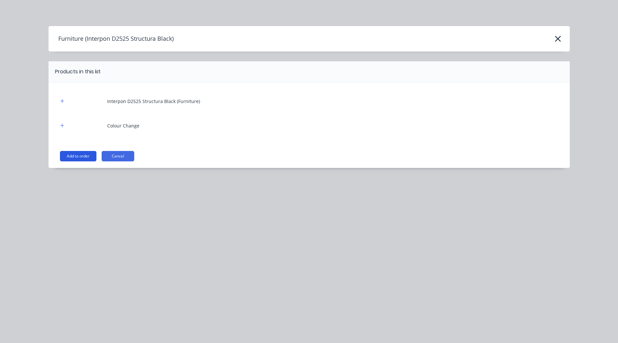
click at [90, 156] on button "Add to order" at bounding box center [78, 156] width 36 height 10
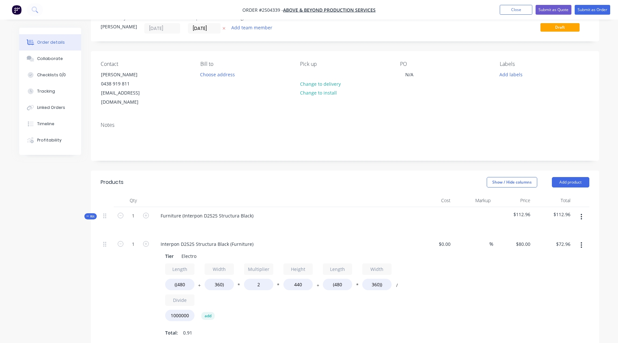
scroll to position [33, 0]
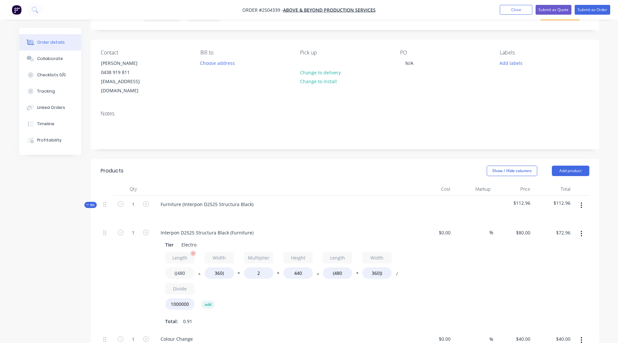
click at [186, 267] on input "((480" at bounding box center [179, 272] width 29 height 11
type input "((2300"
type input "$201.09"
type input "350)"
type input "$200.38"
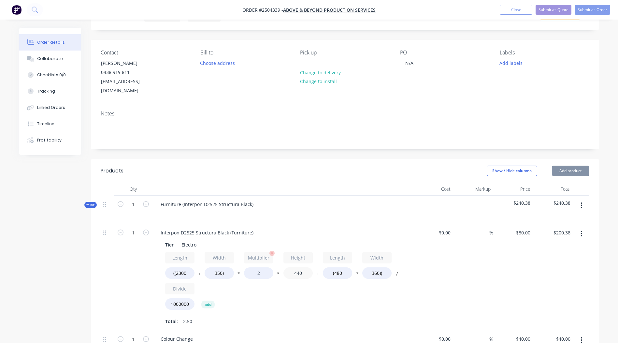
drag, startPoint x: 306, startPoint y: 262, endPoint x: 272, endPoint y: 265, distance: 34.4
click at [272, 265] on div "Length ((2300 + Width 350) * Multiplier 2 * Height 440 + Length (480 * Width 36…" at bounding box center [283, 282] width 236 height 61
type input "600"
type input "$268.22"
click at [259, 267] on input "2" at bounding box center [258, 272] width 29 height 11
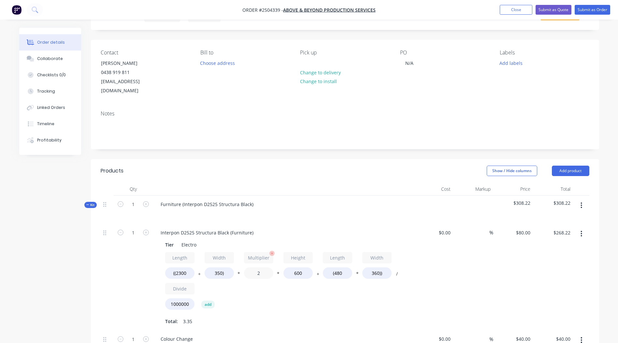
click at [259, 267] on input "2" at bounding box center [258, 272] width 29 height 11
type input "1.4"
type input "$191.90"
click at [450, 271] on div "$0.00 $0.00" at bounding box center [433, 277] width 40 height 107
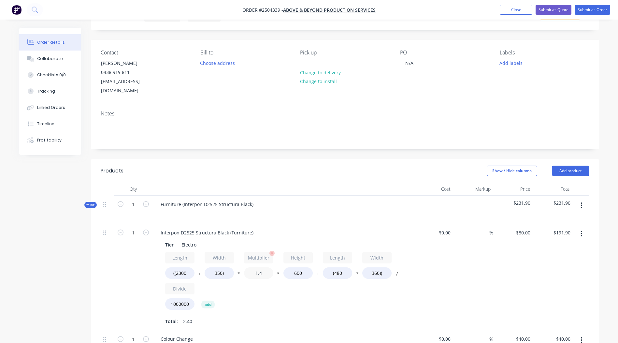
click at [262, 267] on input "1.4" at bounding box center [258, 272] width 29 height 11
type input "1.3"
type input "$179.18"
click at [441, 257] on div "$0.00 $0.00" at bounding box center [433, 277] width 40 height 107
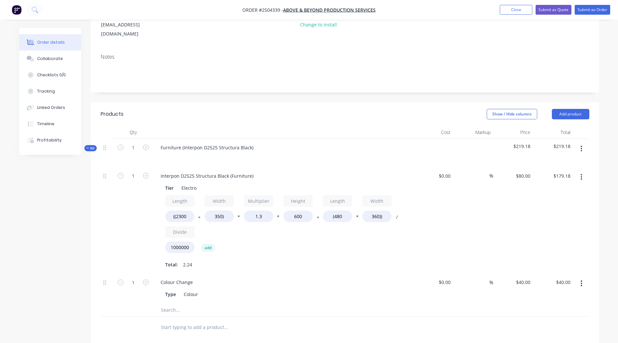
scroll to position [98, 0]
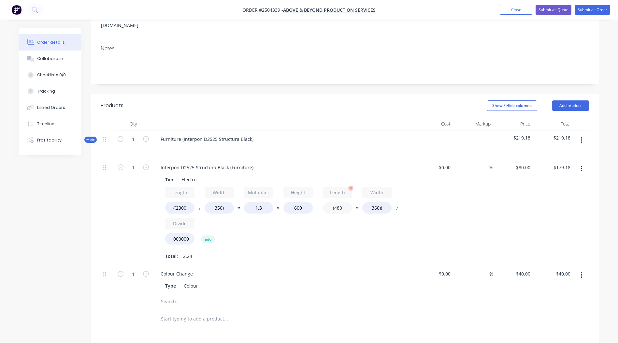
drag, startPoint x: 335, startPoint y: 197, endPoint x: 349, endPoint y: 198, distance: 13.4
click at [349, 202] on input "(480" at bounding box center [337, 207] width 29 height 11
type input "(2300"
type input "$231.60"
type input "350))"
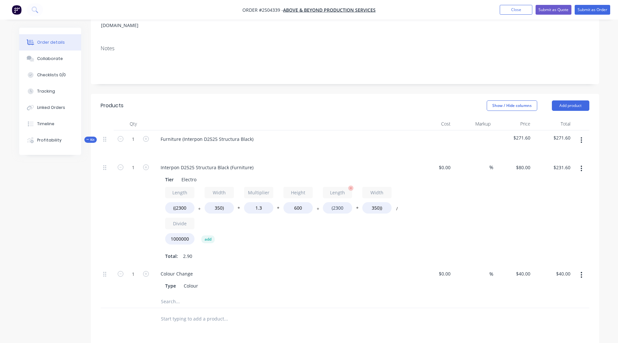
type input "$229.76"
click at [512, 202] on div "$80.00 $80.00" at bounding box center [513, 212] width 40 height 107
click at [580, 134] on button "button" at bounding box center [581, 140] width 15 height 12
click at [570, 152] on div "Add product to kit" at bounding box center [558, 156] width 50 height 9
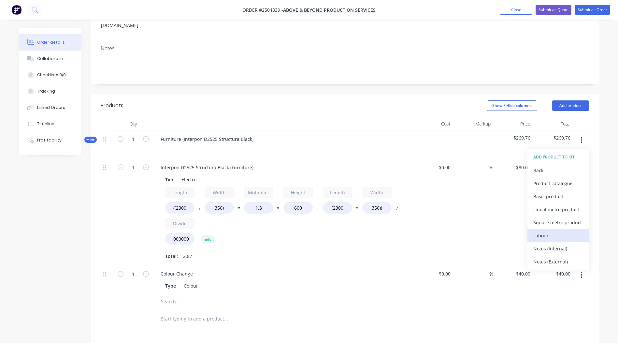
click at [558, 231] on div "Labour" at bounding box center [558, 235] width 50 height 9
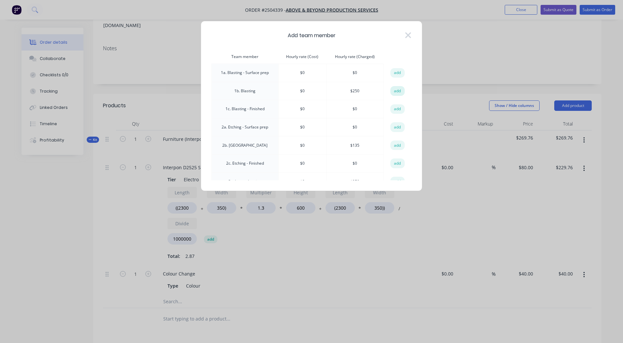
click at [393, 89] on button "add" at bounding box center [397, 91] width 14 height 10
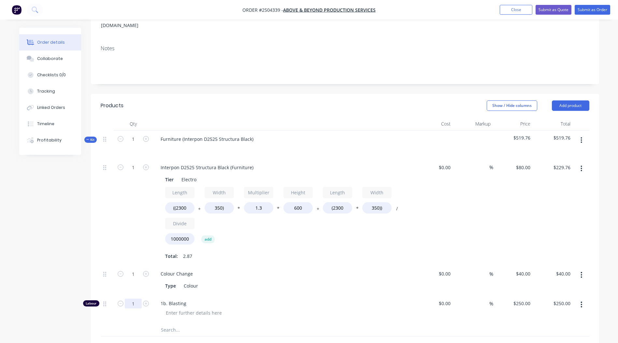
click at [133, 298] on input "1" at bounding box center [133, 303] width 17 height 10
type input "0.2"
type input "$50.00"
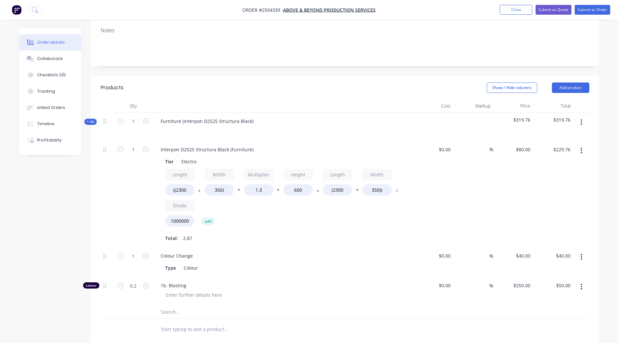
scroll to position [130, 0]
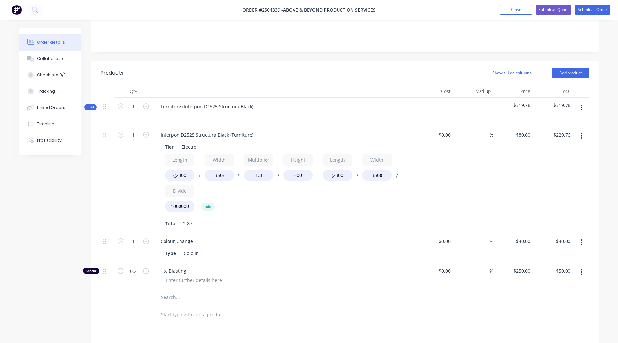
click at [581, 132] on icon "button" at bounding box center [581, 135] width 2 height 7
click at [562, 174] on div "Delete" at bounding box center [558, 178] width 50 height 9
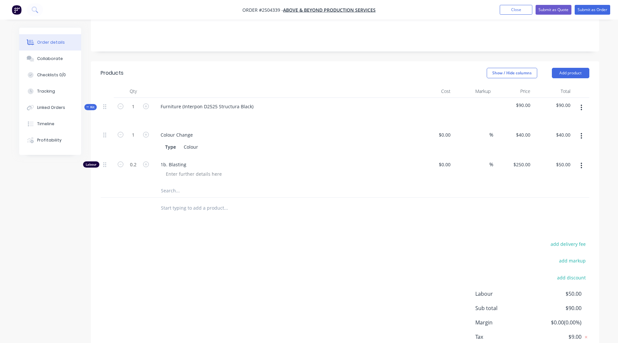
click at [581, 162] on icon "button" at bounding box center [581, 165] width 2 height 7
click at [556, 204] on div "Delete" at bounding box center [558, 208] width 50 height 9
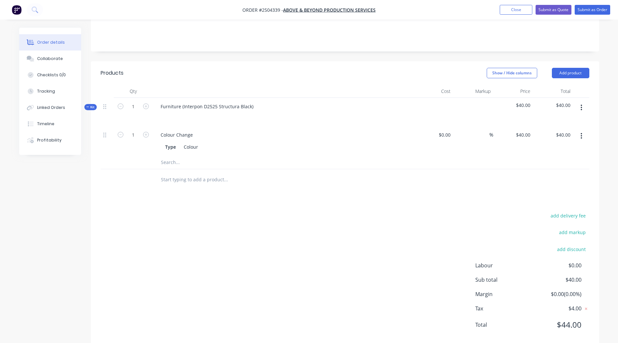
click at [579, 102] on button "button" at bounding box center [581, 108] width 15 height 12
click at [571, 120] on div "Add product to kit" at bounding box center [558, 124] width 50 height 9
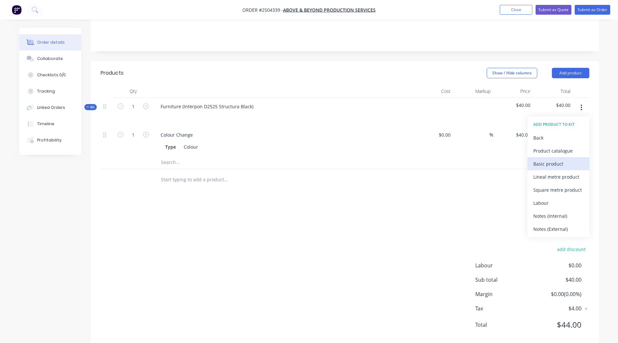
click at [553, 159] on div "Basic product" at bounding box center [558, 163] width 50 height 9
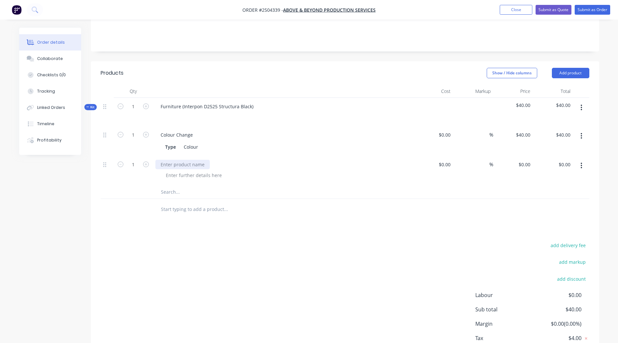
click at [171, 160] on div at bounding box center [182, 164] width 54 height 9
drag, startPoint x: 184, startPoint y: 95, endPoint x: 120, endPoint y: 93, distance: 63.9
click at [120, 98] on div "Kit 1 Furniture (Interpon D2525 Structura Black) $40.00 $40.00" at bounding box center [345, 112] width 489 height 28
click at [183, 170] on div at bounding box center [194, 174] width 66 height 9
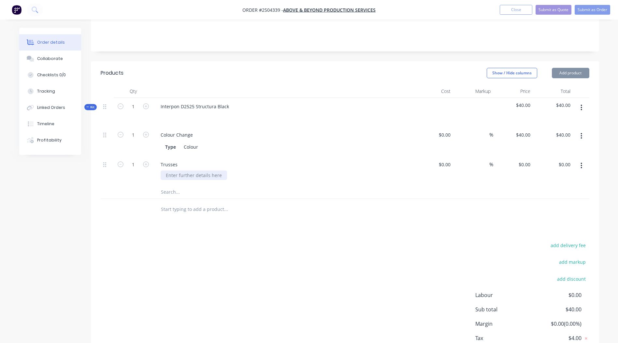
click at [183, 170] on div at bounding box center [194, 174] width 66 height 9
click at [524, 160] on div "0 $0.00" at bounding box center [524, 164] width 18 height 9
click at [524, 160] on div "0 0" at bounding box center [528, 164] width 10 height 9
click at [529, 160] on input "0" at bounding box center [528, 164] width 7 height 9
type input "$310.00"
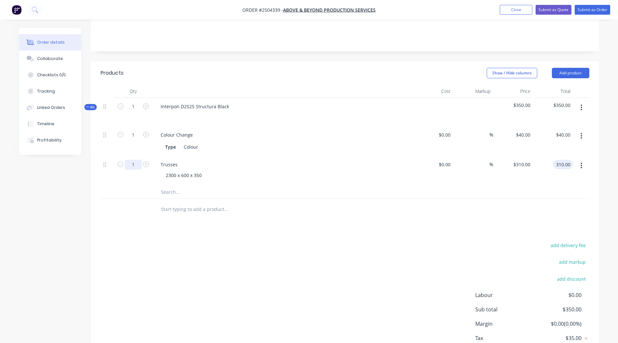
type input "$310.00"
click at [134, 160] on input "1" at bounding box center [133, 165] width 17 height 10
type input "13"
type input "$4,030.00"
click at [592, 13] on button "Submit as Order" at bounding box center [593, 10] width 36 height 10
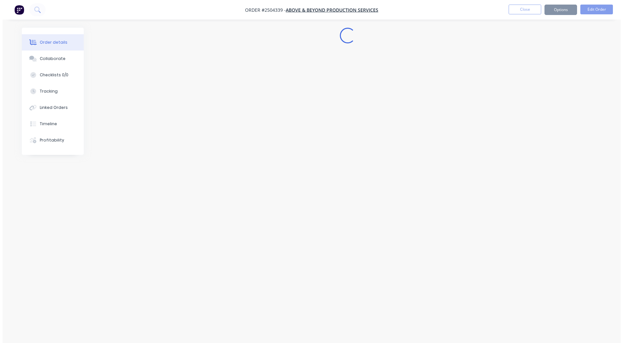
scroll to position [0, 0]
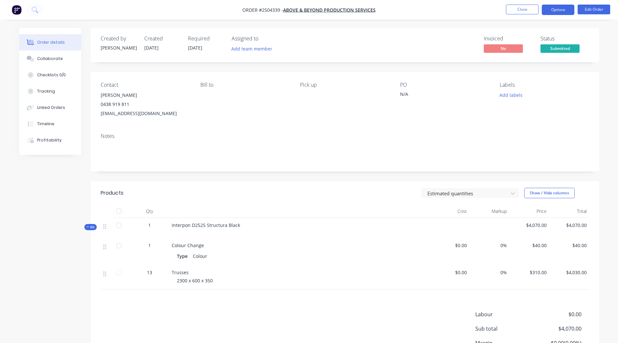
click at [559, 10] on button "Options" at bounding box center [558, 10] width 33 height 10
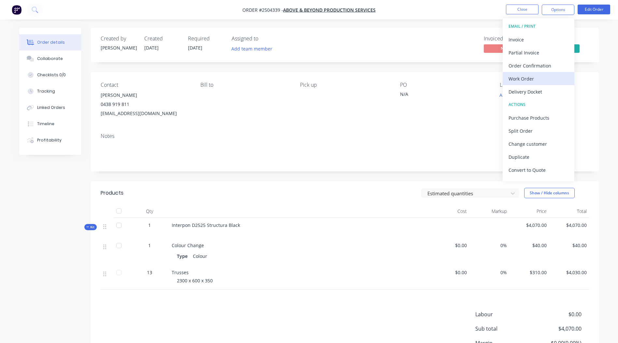
click at [545, 77] on div "Work Order" at bounding box center [538, 78] width 60 height 9
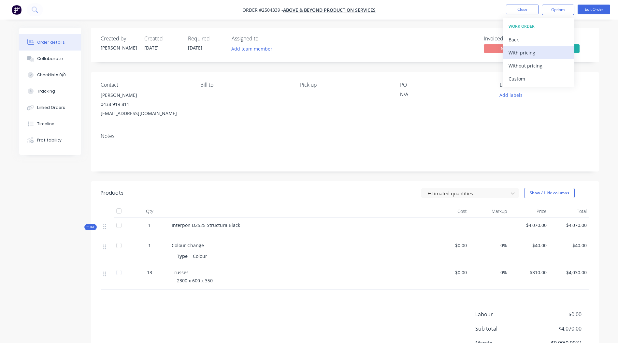
click at [541, 55] on div "With pricing" at bounding box center [538, 52] width 60 height 9
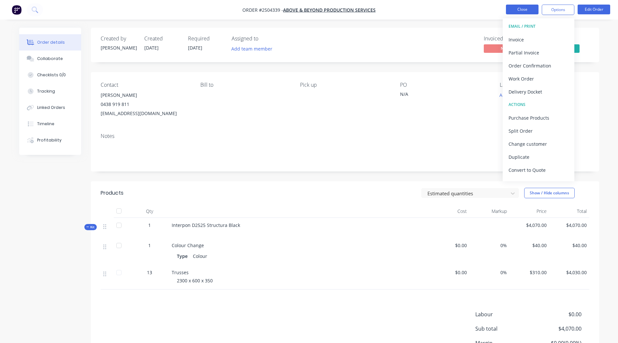
click at [518, 9] on button "Close" at bounding box center [522, 10] width 33 height 10
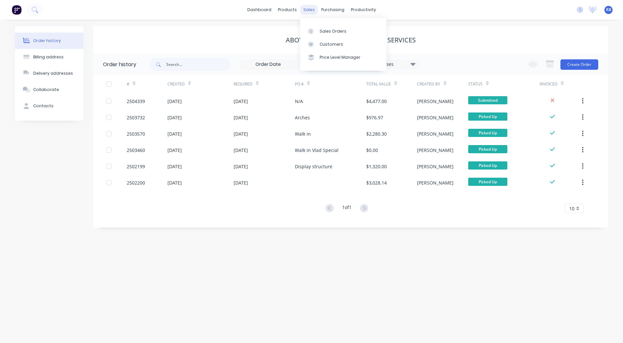
click at [304, 11] on div "sales" at bounding box center [309, 10] width 18 height 10
click at [326, 35] on link "Sales Orders" at bounding box center [343, 30] width 86 height 13
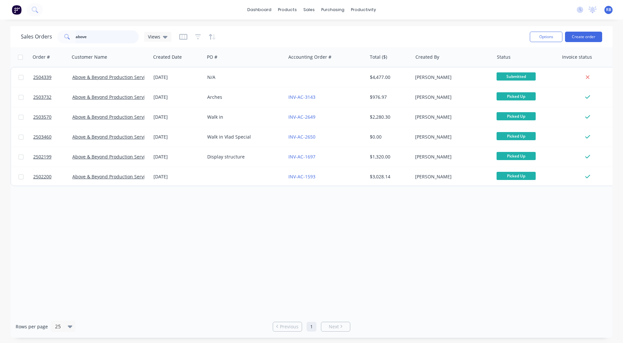
click at [87, 36] on input "above" at bounding box center [108, 36] width 64 height 13
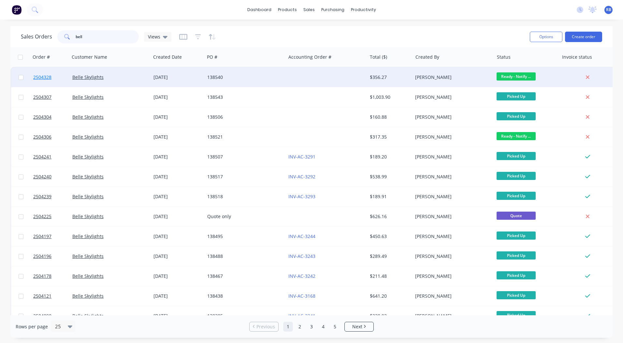
type input "bell"
click at [45, 76] on span "2504328" at bounding box center [42, 77] width 18 height 7
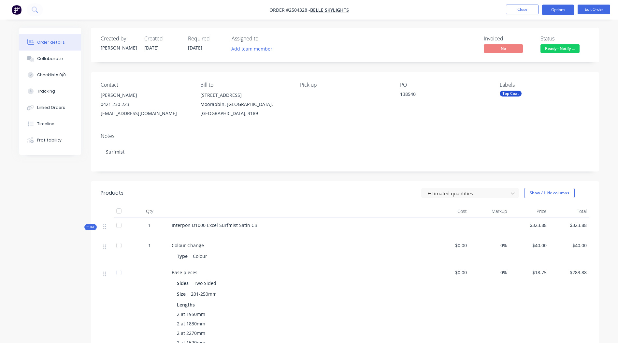
click at [549, 10] on button "Options" at bounding box center [558, 10] width 33 height 10
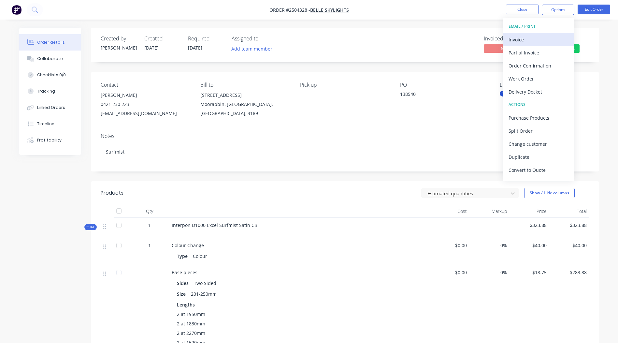
click at [516, 41] on div "Invoice" at bounding box center [538, 39] width 60 height 9
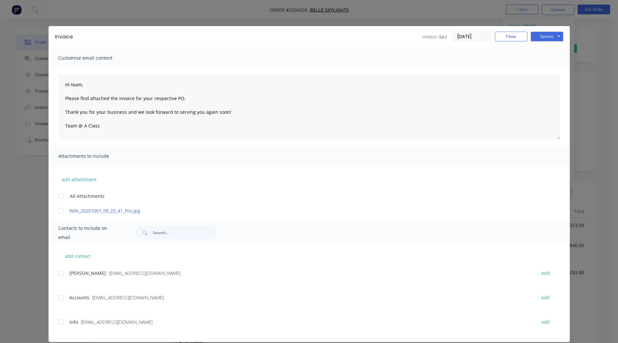
click at [59, 210] on div at bounding box center [60, 210] width 13 height 13
click at [57, 298] on div at bounding box center [60, 297] width 13 height 13
click at [545, 36] on button "Options" at bounding box center [547, 37] width 33 height 10
click at [545, 71] on button "Email" at bounding box center [552, 69] width 42 height 11
click at [499, 32] on button "Close" at bounding box center [511, 37] width 33 height 10
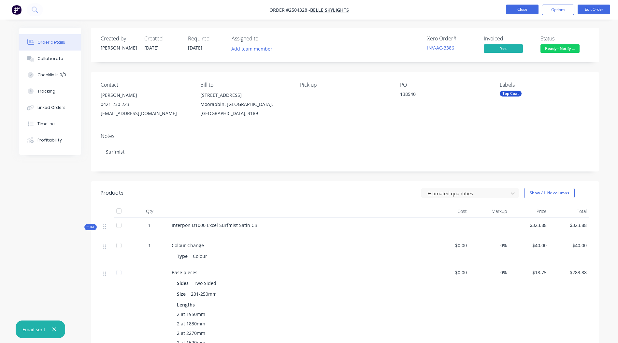
click at [508, 10] on button "Close" at bounding box center [522, 10] width 33 height 10
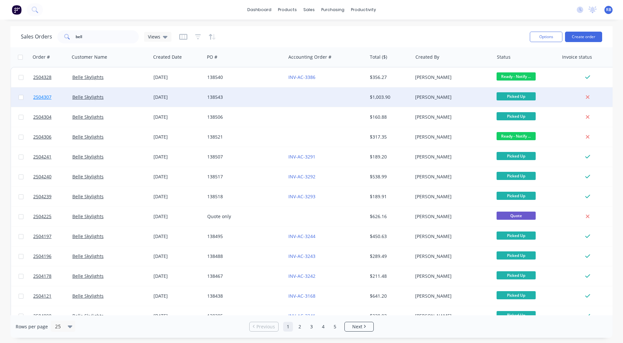
click at [38, 96] on span "2504307" at bounding box center [42, 97] width 18 height 7
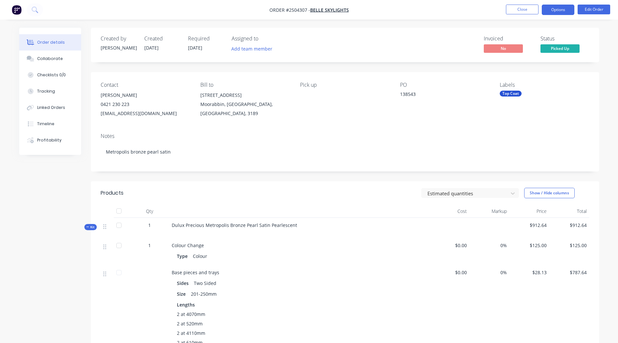
click at [561, 10] on button "Options" at bounding box center [558, 10] width 33 height 10
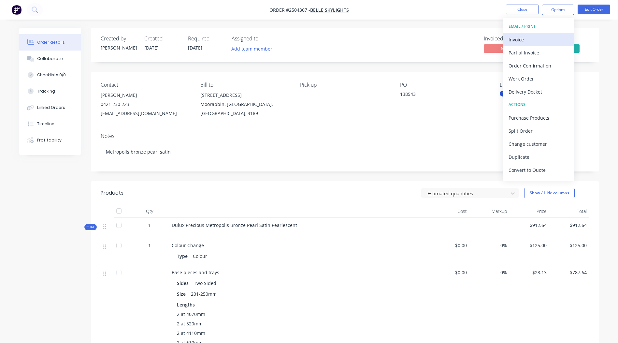
click at [532, 36] on div "Invoice" at bounding box center [538, 39] width 60 height 9
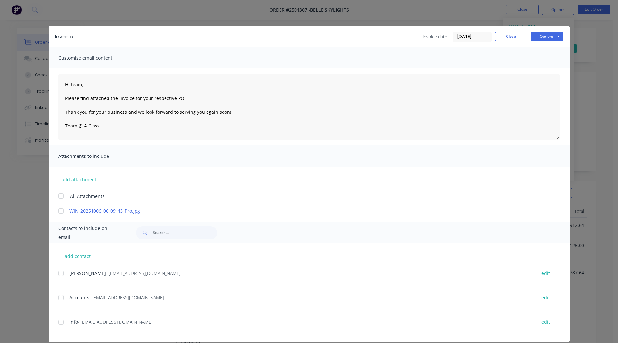
click at [59, 295] on div at bounding box center [60, 297] width 13 height 13
click at [57, 210] on div at bounding box center [60, 210] width 13 height 13
click at [542, 33] on button "Options" at bounding box center [547, 37] width 33 height 10
click at [542, 71] on button "Email" at bounding box center [552, 69] width 42 height 11
click at [507, 34] on button "Close" at bounding box center [511, 37] width 33 height 10
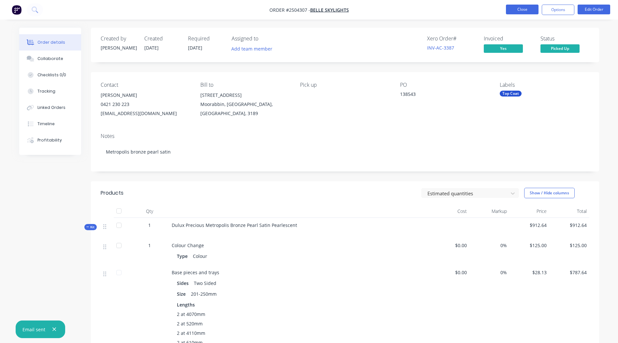
click at [519, 8] on button "Close" at bounding box center [522, 10] width 33 height 10
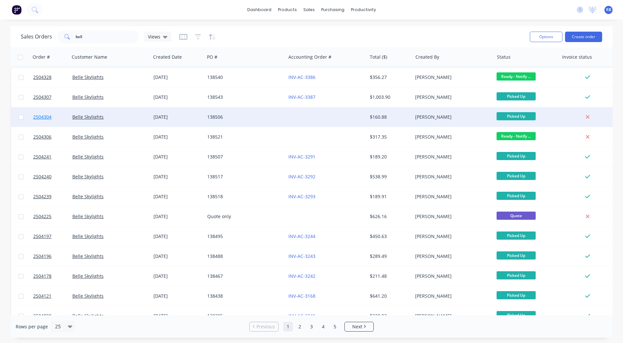
click at [44, 115] on span "2504304" at bounding box center [42, 117] width 18 height 7
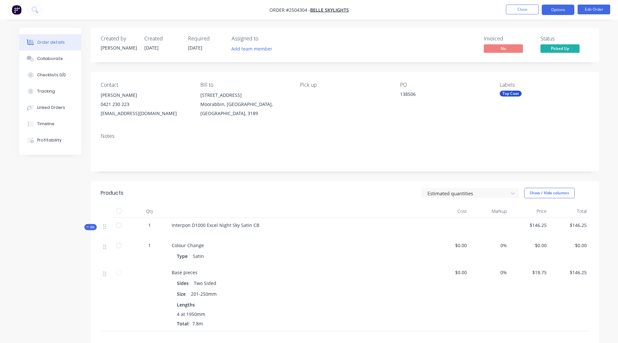
click at [549, 8] on button "Options" at bounding box center [558, 10] width 33 height 10
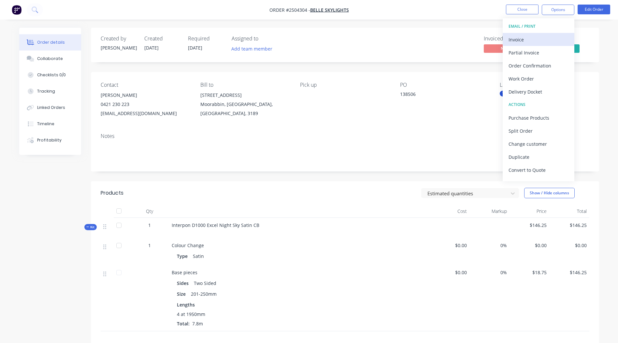
click at [522, 37] on div "Invoice" at bounding box center [538, 39] width 60 height 9
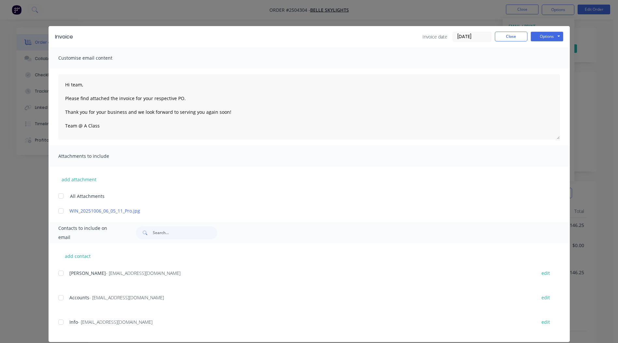
click at [59, 296] on div at bounding box center [60, 297] width 13 height 13
click at [59, 210] on div at bounding box center [60, 210] width 13 height 13
click at [537, 33] on button "Options" at bounding box center [547, 37] width 33 height 10
click at [551, 72] on button "Email" at bounding box center [552, 69] width 42 height 11
click at [509, 37] on button "Close" at bounding box center [511, 37] width 33 height 10
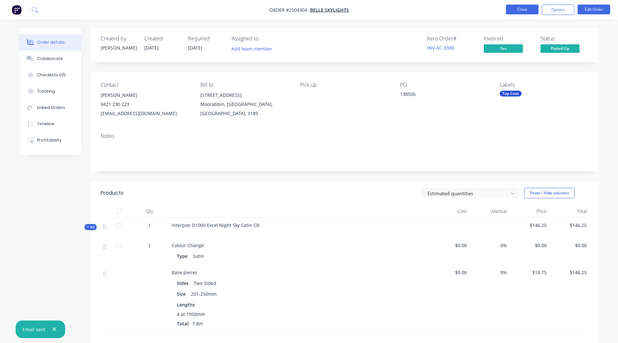
click at [512, 5] on button "Close" at bounding box center [522, 10] width 33 height 10
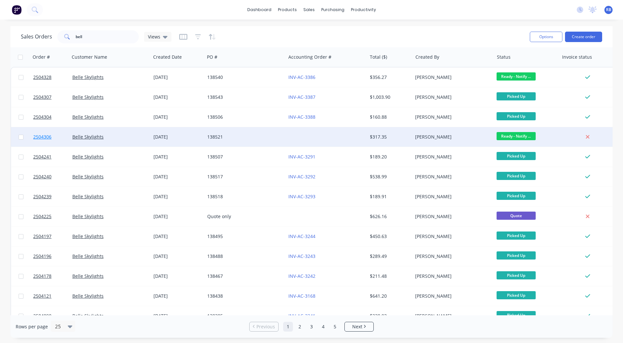
click at [44, 136] on span "2504306" at bounding box center [42, 137] width 18 height 7
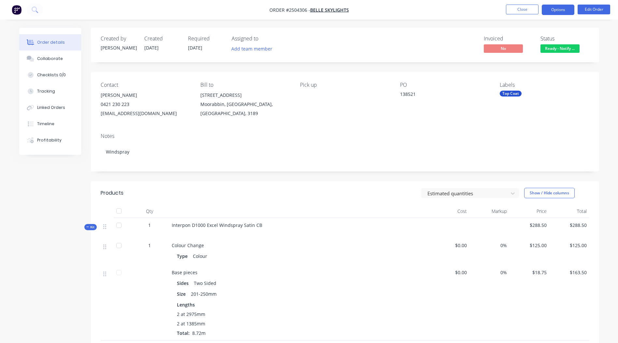
click at [559, 9] on button "Options" at bounding box center [558, 10] width 33 height 10
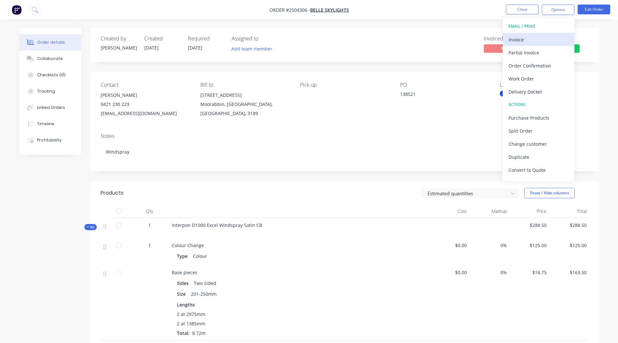
click at [523, 38] on div "Invoice" at bounding box center [538, 39] width 60 height 9
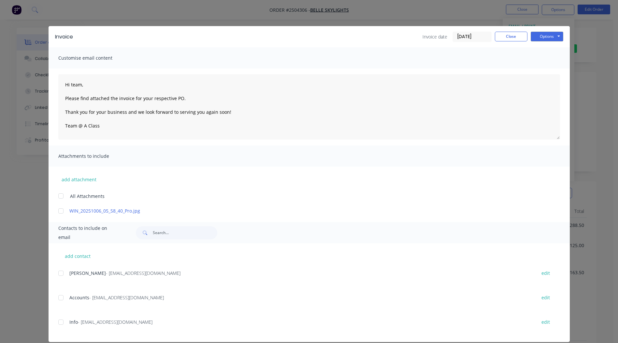
click at [59, 295] on div at bounding box center [60, 297] width 13 height 13
drag, startPoint x: 58, startPoint y: 209, endPoint x: 81, endPoint y: 204, distance: 23.6
click at [58, 209] on div at bounding box center [60, 210] width 13 height 13
click at [543, 35] on button "Options" at bounding box center [547, 37] width 33 height 10
click at [542, 70] on button "Email" at bounding box center [552, 69] width 42 height 11
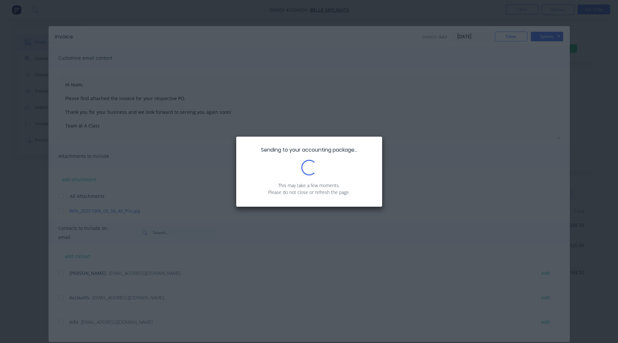
drag, startPoint x: 539, startPoint y: 73, endPoint x: 532, endPoint y: 78, distance: 9.8
drag, startPoint x: 532, startPoint y: 78, endPoint x: 348, endPoint y: 163, distance: 202.6
click at [347, 164] on div "Loading..." at bounding box center [309, 168] width 126 height 16
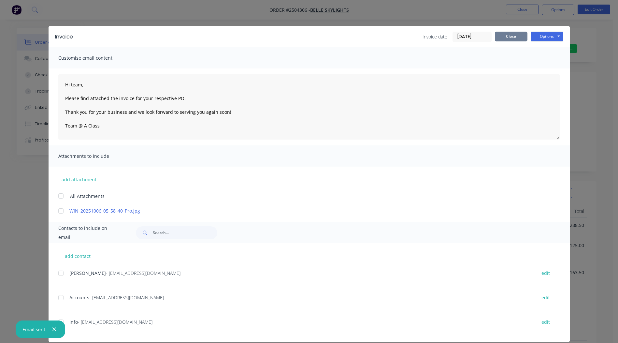
click at [509, 36] on button "Close" at bounding box center [511, 37] width 33 height 10
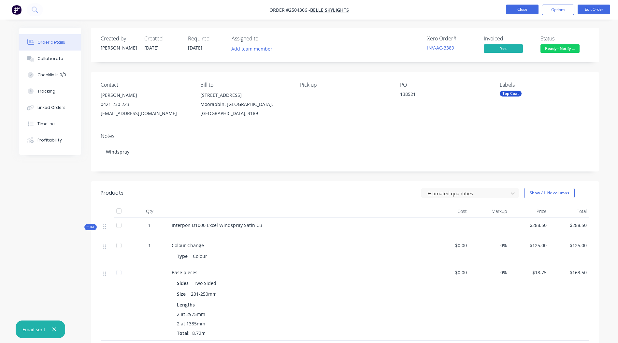
click at [518, 8] on button "Close" at bounding box center [522, 10] width 33 height 10
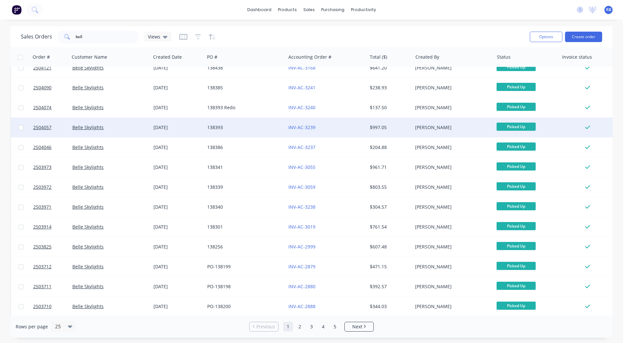
scroll to position [252, 0]
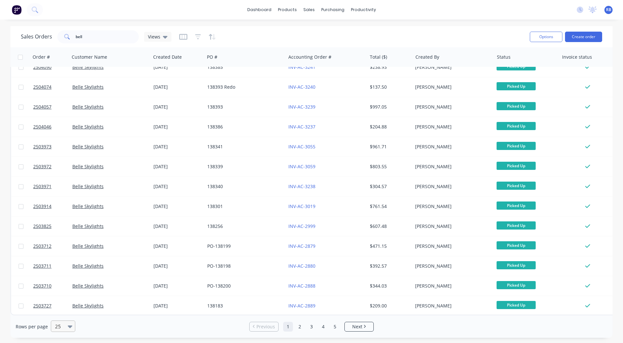
click at [68, 328] on icon at bounding box center [70, 325] width 5 height 7
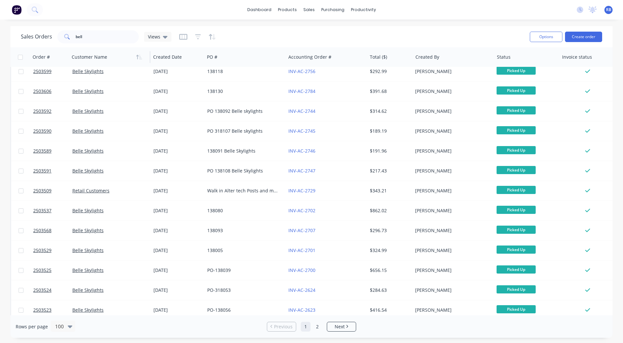
scroll to position [439, 0]
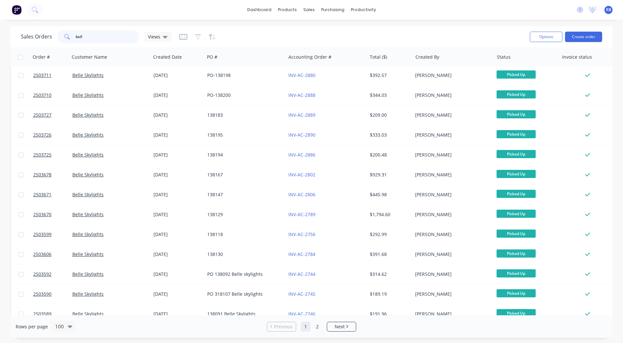
click at [108, 41] on input "bell" at bounding box center [108, 36] width 64 height 13
click at [106, 39] on input "bell" at bounding box center [108, 36] width 64 height 13
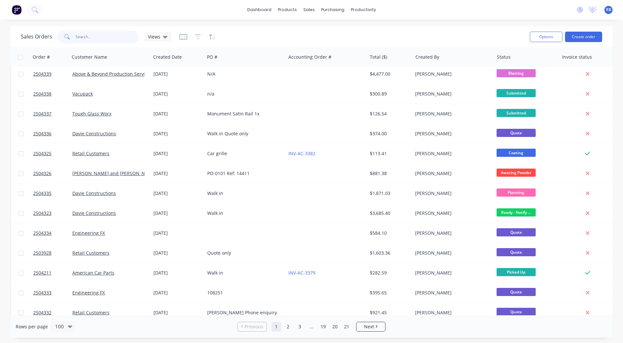
scroll to position [0, 0]
